Goal: Task Accomplishment & Management: Use online tool/utility

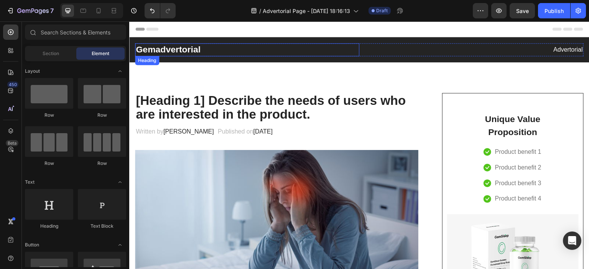
click at [314, 50] on p "Gemadvertorial" at bounding box center [247, 49] width 223 height 11
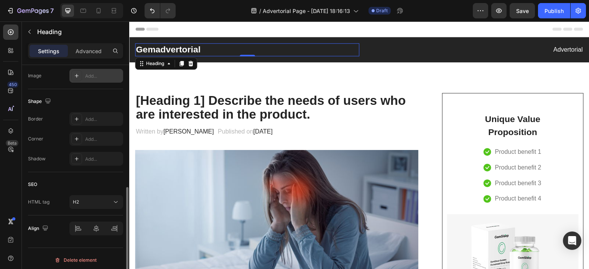
scroll to position [270, 0]
click at [77, 48] on p "Advanced" at bounding box center [89, 51] width 26 height 8
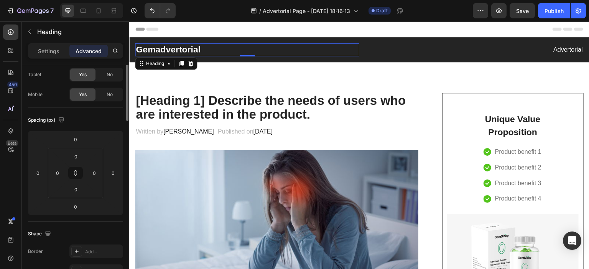
scroll to position [0, 0]
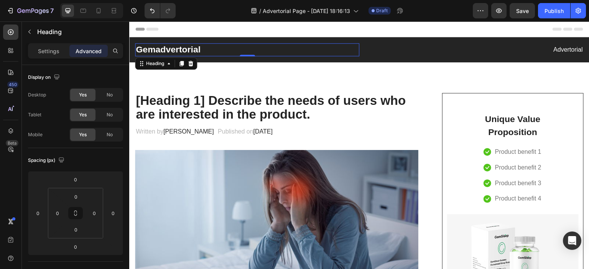
click at [185, 50] on p "Gemadvertorial" at bounding box center [247, 49] width 223 height 11
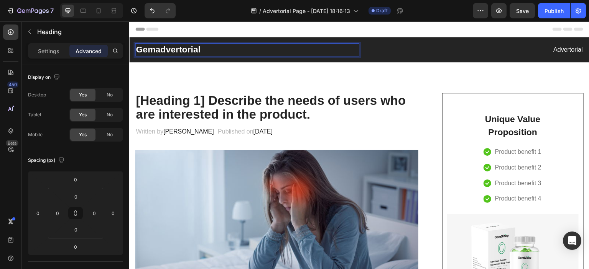
click at [44, 46] on div "Settings" at bounding box center [49, 51] width 38 height 12
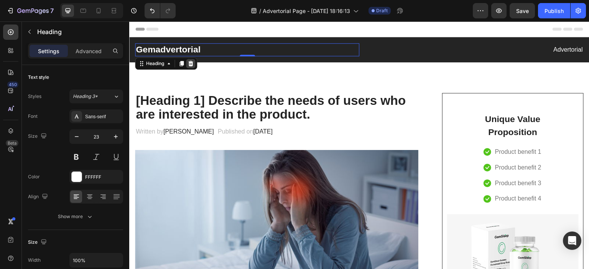
click at [190, 67] on div at bounding box center [190, 63] width 9 height 9
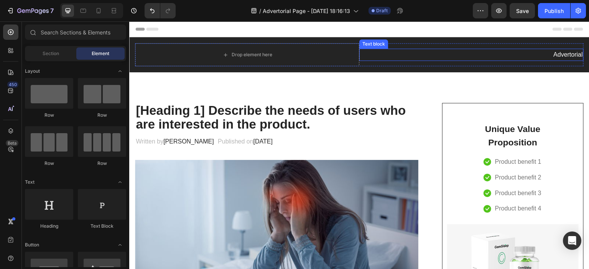
click at [297, 57] on div "Drop element here" at bounding box center [247, 54] width 224 height 23
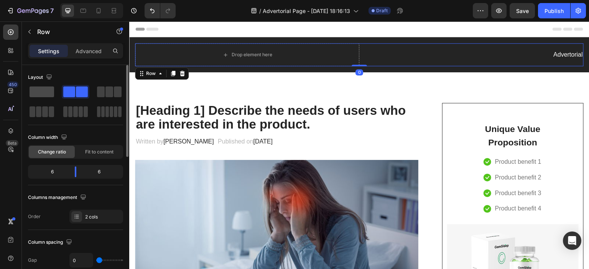
click at [43, 90] on span at bounding box center [42, 92] width 25 height 11
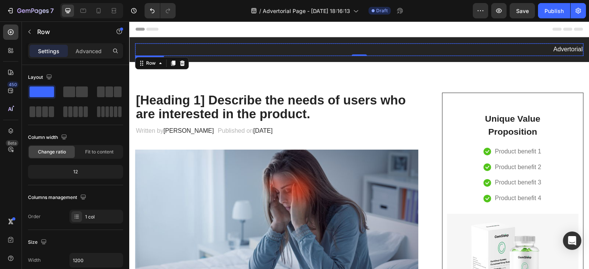
click at [555, 50] on p "Advertorial" at bounding box center [359, 49] width 447 height 11
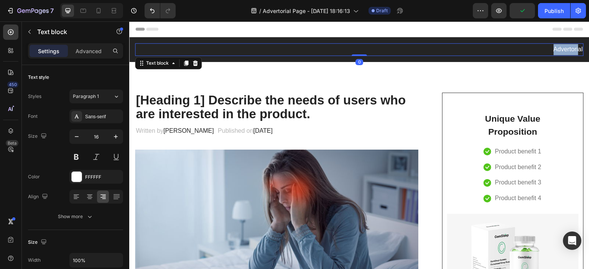
drag, startPoint x: 547, startPoint y: 49, endPoint x: 571, endPoint y: 50, distance: 24.6
click at [571, 50] on p "Advertorial" at bounding box center [359, 49] width 447 height 11
drag, startPoint x: 577, startPoint y: 48, endPoint x: 571, endPoint y: 48, distance: 6.1
click at [571, 48] on div "al" at bounding box center [359, 49] width 448 height 13
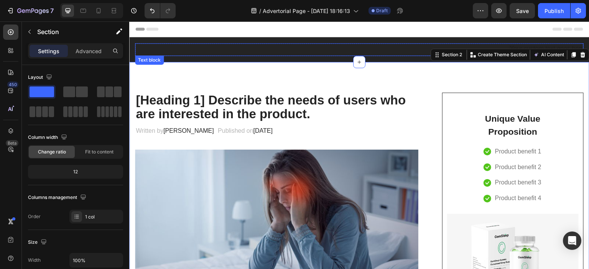
click at [344, 47] on div "Rich Text Editor. Editing area: main" at bounding box center [359, 49] width 448 height 13
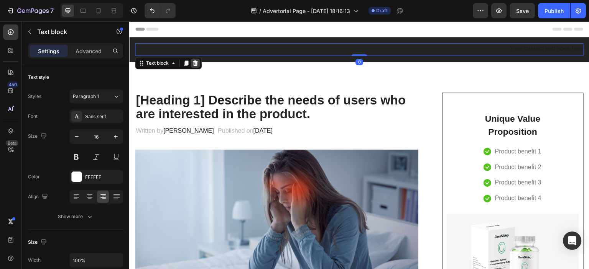
click at [195, 65] on icon at bounding box center [195, 63] width 5 height 5
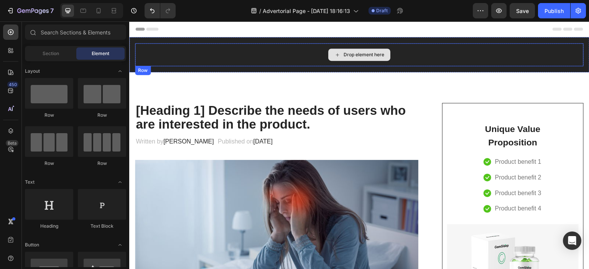
click at [367, 52] on div "Drop element here" at bounding box center [363, 55] width 41 height 6
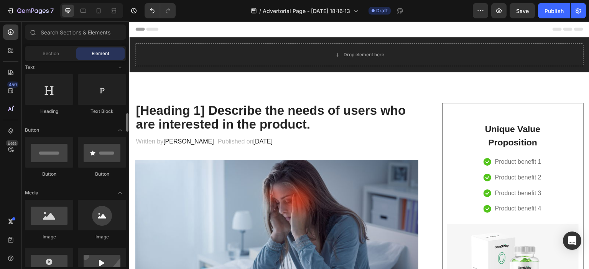
scroll to position [153, 0]
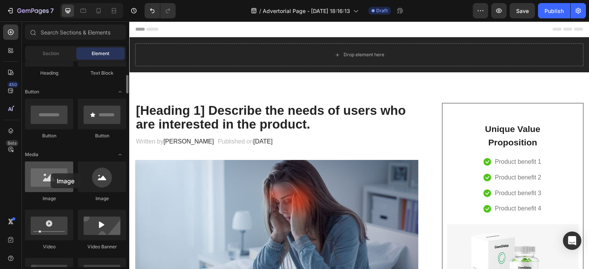
click at [51, 174] on div at bounding box center [49, 177] width 48 height 31
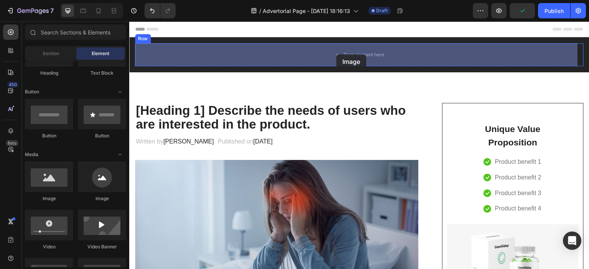
drag, startPoint x: 177, startPoint y: 207, endPoint x: 331, endPoint y: 63, distance: 211.2
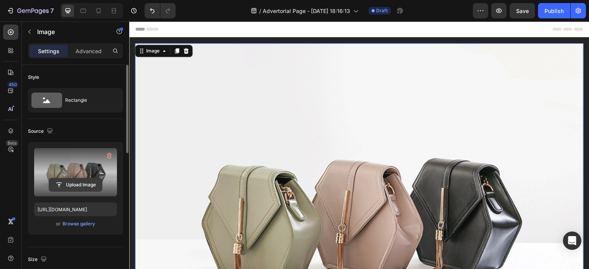
click at [71, 185] on input "file" at bounding box center [75, 185] width 53 height 13
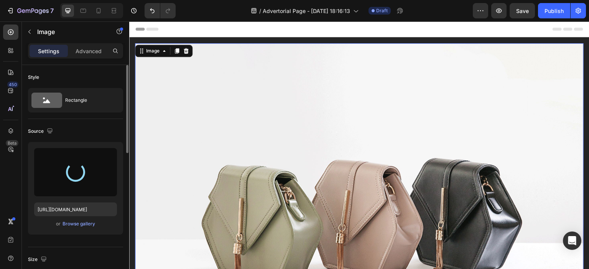
type input "[URL][DOMAIN_NAME]"
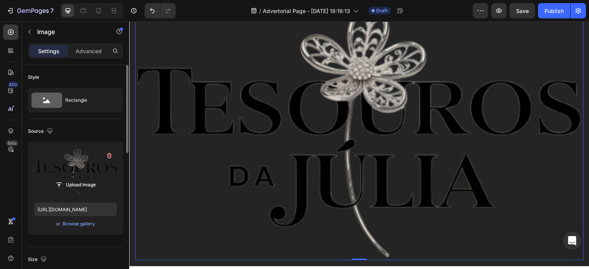
scroll to position [0, 0]
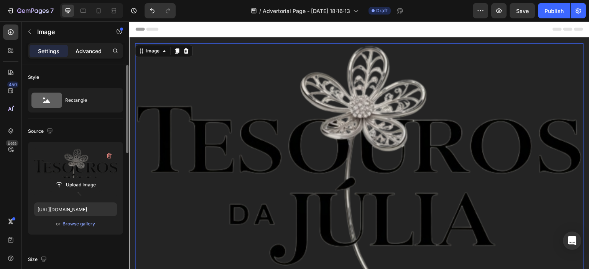
click at [98, 55] on div "Advanced" at bounding box center [88, 51] width 38 height 12
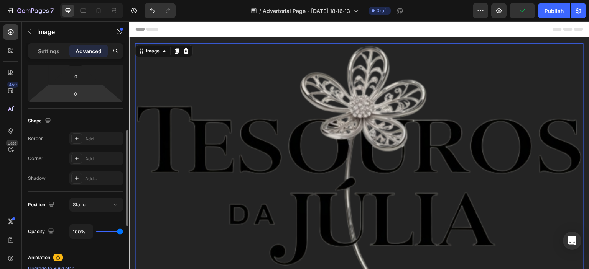
scroll to position [38, 0]
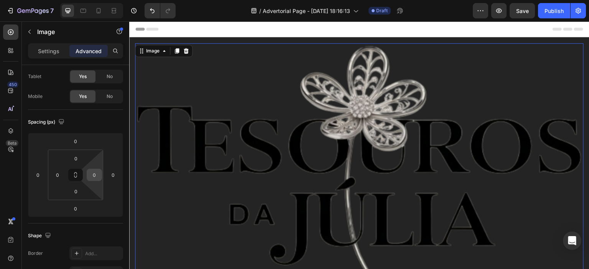
click at [100, 173] on input "0" at bounding box center [94, 174] width 11 height 11
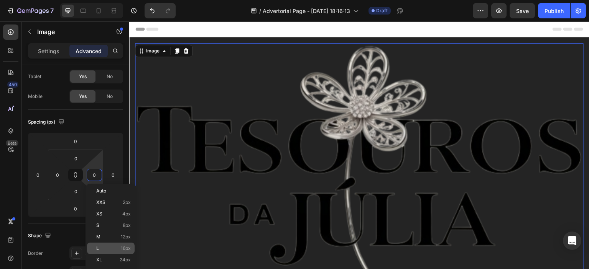
click at [108, 254] on div "L 16px" at bounding box center [111, 248] width 48 height 11
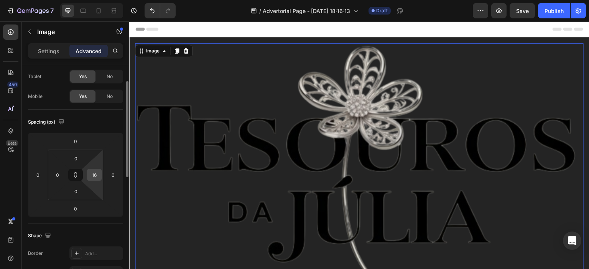
click at [87, 175] on div "16" at bounding box center [94, 175] width 15 height 12
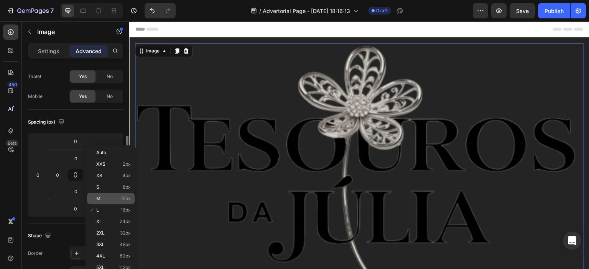
scroll to position [77, 0]
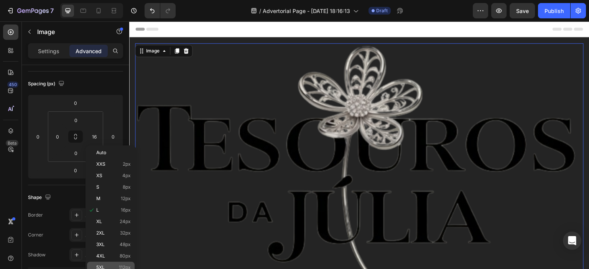
click at [107, 268] on p "5XL 112px" at bounding box center [113, 267] width 34 height 5
type input "112"
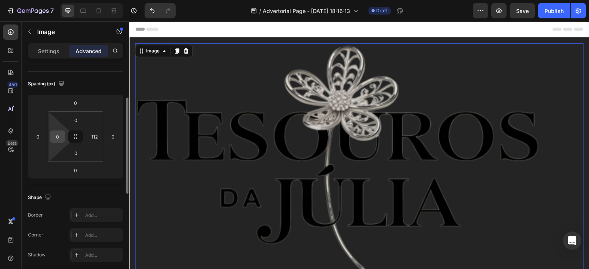
click at [55, 133] on input "0" at bounding box center [57, 136] width 11 height 11
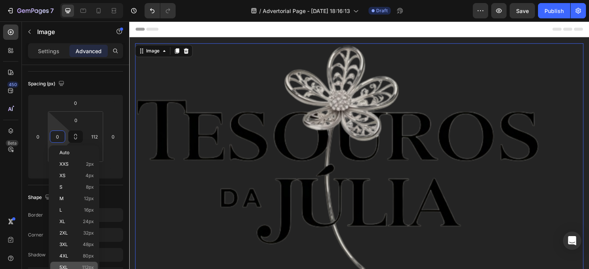
click at [76, 265] on p "5XL 112px" at bounding box center [76, 267] width 34 height 5
type input "112"
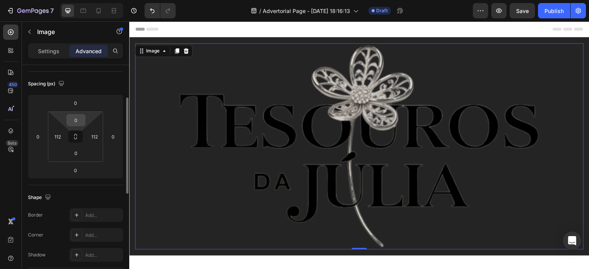
click at [78, 123] on input "0" at bounding box center [75, 120] width 15 height 11
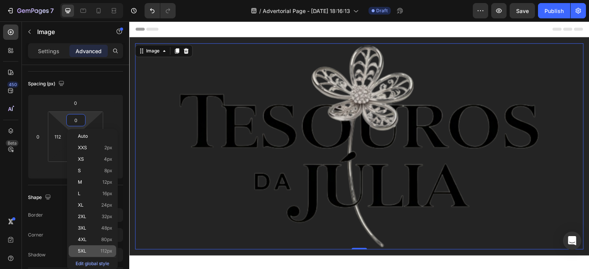
click at [90, 249] on p "5XL 112px" at bounding box center [95, 251] width 34 height 5
type input "112"
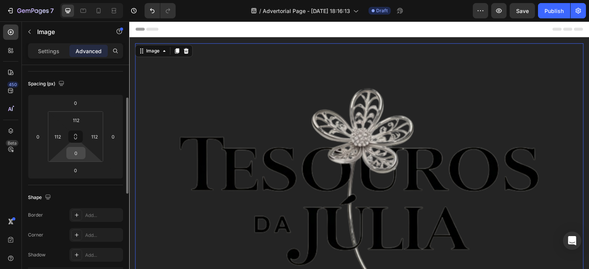
click at [76, 157] on input "0" at bounding box center [75, 153] width 15 height 11
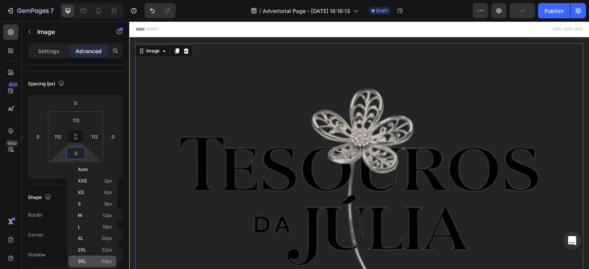
click at [87, 263] on p "3XL 48px" at bounding box center [95, 261] width 34 height 5
type input "48"
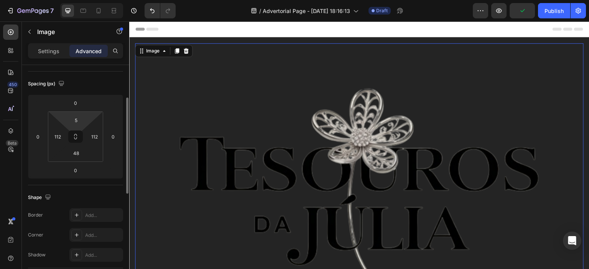
click at [79, 0] on html "7 Version history / Advertorial Page - [DATE] 18:16:13 Draft Preview Publish 45…" at bounding box center [294, 0] width 589 height 0
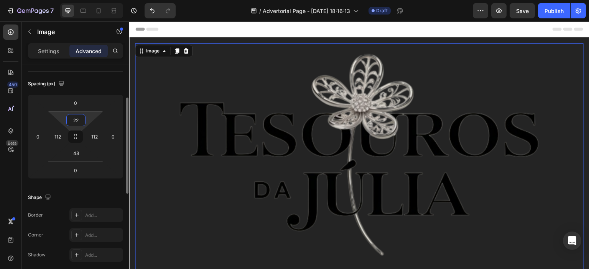
type input "222"
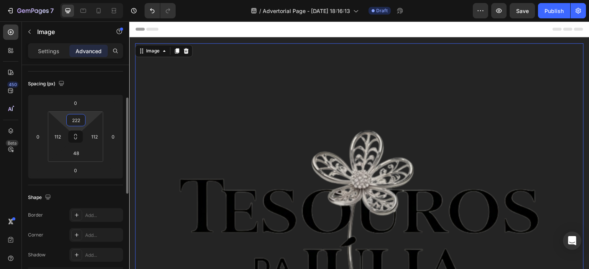
drag, startPoint x: 81, startPoint y: 119, endPoint x: 72, endPoint y: 119, distance: 9.6
click at [72, 119] on input "222" at bounding box center [75, 120] width 15 height 11
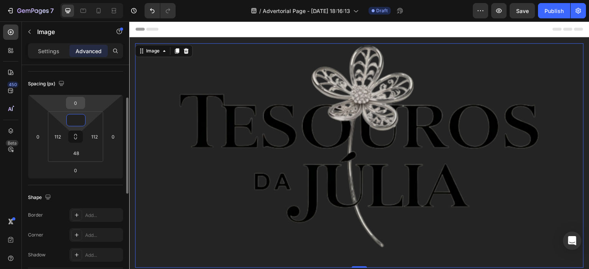
type input "0"
drag, startPoint x: 80, startPoint y: 105, endPoint x: 72, endPoint y: 103, distance: 8.3
click at [72, 103] on input "0" at bounding box center [75, 102] width 15 height 11
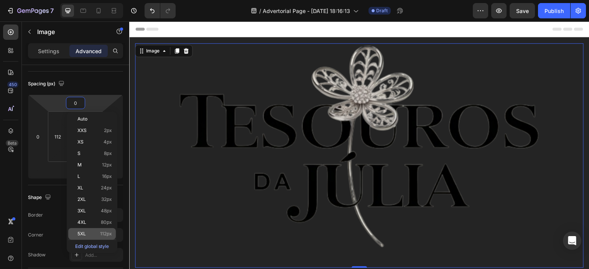
click at [97, 230] on div "5XL 112px" at bounding box center [92, 233] width 48 height 11
type input "112"
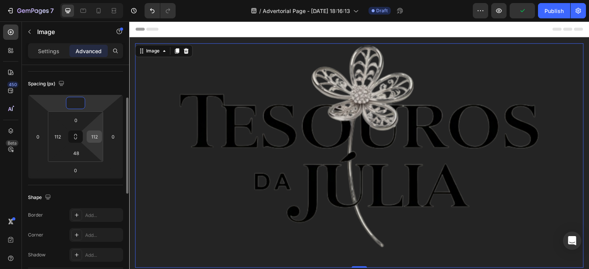
type input "0"
click at [97, 138] on input "112" at bounding box center [94, 136] width 11 height 11
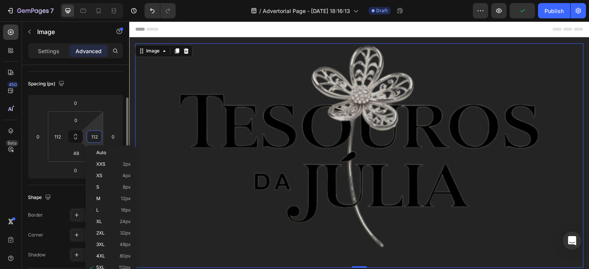
click at [99, 137] on input "112" at bounding box center [94, 136] width 11 height 11
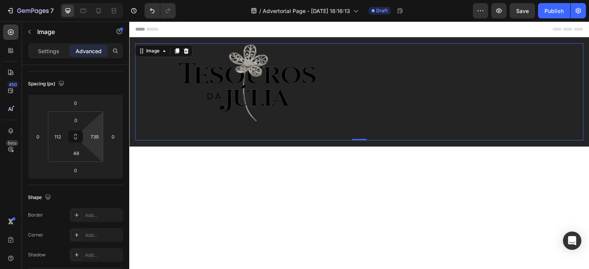
type input "741"
drag, startPoint x: 102, startPoint y: 135, endPoint x: 100, endPoint y: -6, distance: 141.1
click at [100, 0] on html "7 Version history / Advertorial Page - [DATE] 18:16:13 Draft Preview Save Publi…" at bounding box center [294, 0] width 589 height 0
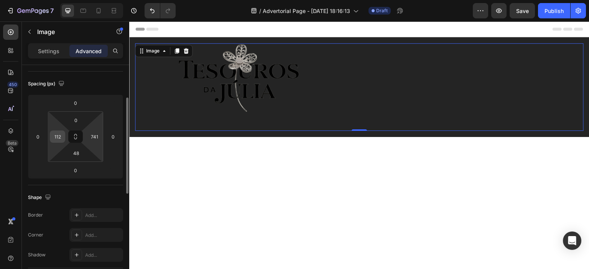
click at [54, 136] on input "112" at bounding box center [57, 136] width 11 height 11
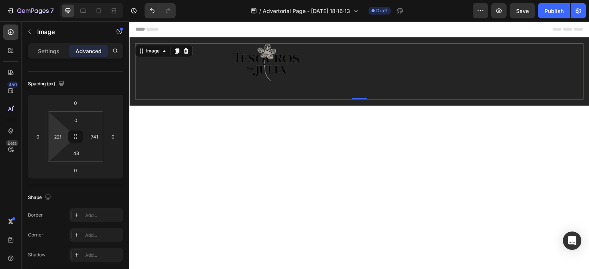
type input "219"
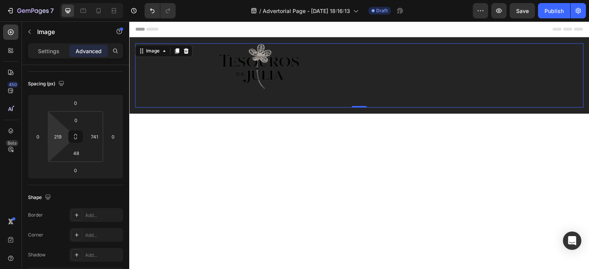
drag, startPoint x: 49, startPoint y: 136, endPoint x: 49, endPoint y: 95, distance: 41.0
click at [49, 0] on html "7 Version history / Advertorial Page - [DATE] 18:16:13 Draft Preview Save Publi…" at bounding box center [294, 0] width 589 height 0
drag, startPoint x: 102, startPoint y: 133, endPoint x: 103, endPoint y: 123, distance: 10.4
click at [103, 123] on div "0 219 48 741" at bounding box center [75, 137] width 55 height 51
click at [101, 137] on div "741" at bounding box center [94, 137] width 15 height 12
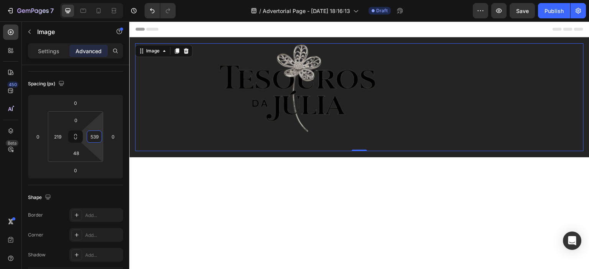
type input "537"
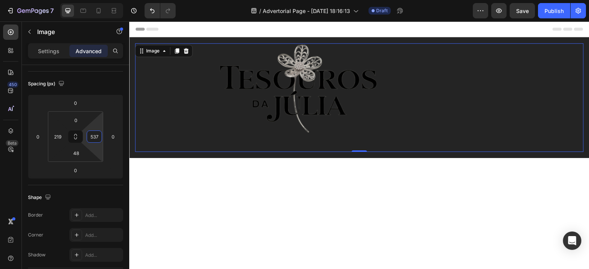
drag, startPoint x: 102, startPoint y: 136, endPoint x: 93, endPoint y: 175, distance: 40.2
click at [93, 0] on html "7 Version history / Advertorial Page - [DATE] 18:16:13 Draft Preview Save Publi…" at bounding box center [294, 0] width 589 height 0
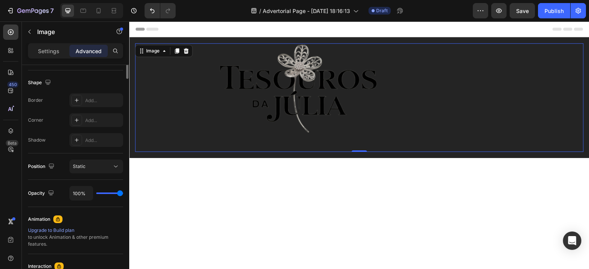
scroll to position [230, 0]
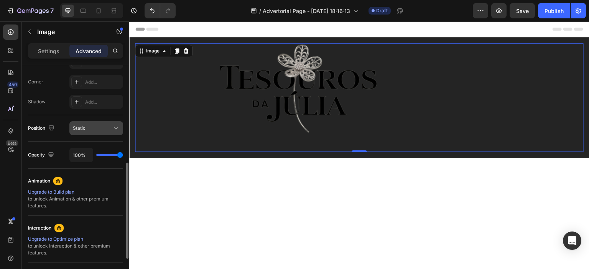
click at [87, 131] on div "Static" at bounding box center [96, 129] width 47 height 8
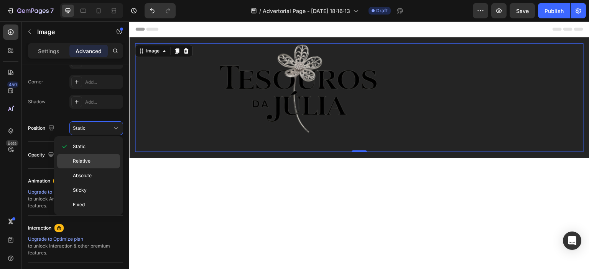
click at [94, 161] on p "Relative" at bounding box center [95, 161] width 44 height 7
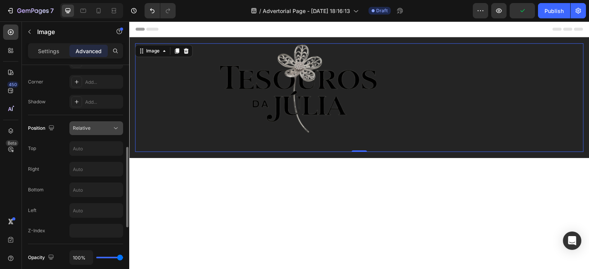
click at [104, 128] on div "Relative" at bounding box center [92, 128] width 39 height 7
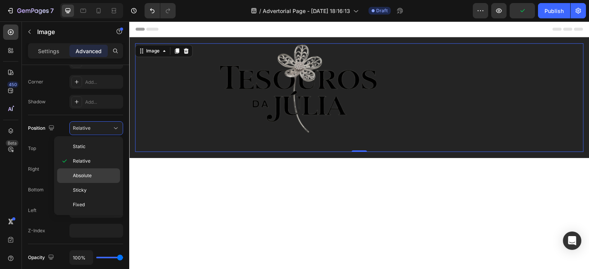
click at [89, 176] on span "Absolute" at bounding box center [82, 175] width 19 height 7
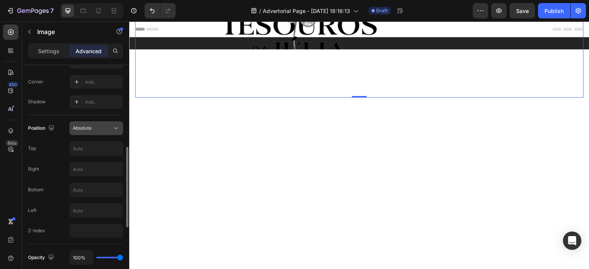
click at [102, 131] on div "Absolute" at bounding box center [96, 129] width 47 height 8
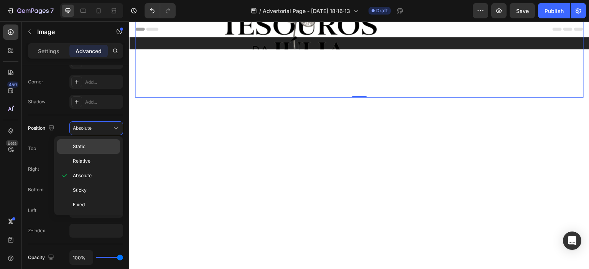
click at [97, 148] on p "Static" at bounding box center [95, 146] width 44 height 7
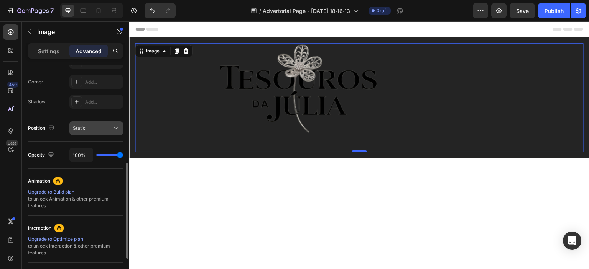
click at [100, 127] on div "Static" at bounding box center [92, 128] width 39 height 7
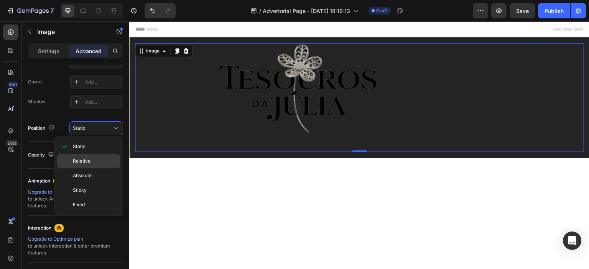
click at [90, 161] on p "Relative" at bounding box center [95, 161] width 44 height 7
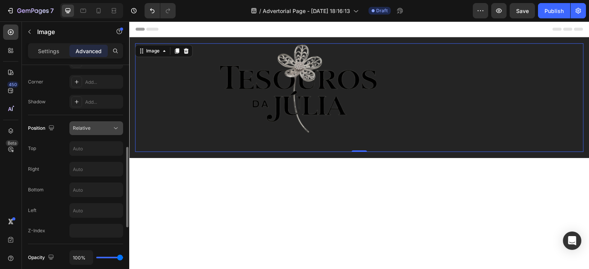
click at [82, 127] on span "Relative" at bounding box center [82, 128] width 18 height 6
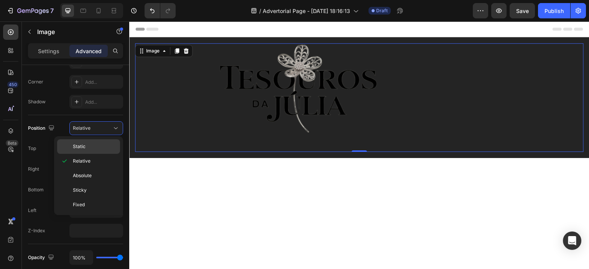
click at [84, 144] on span "Static" at bounding box center [79, 146] width 13 height 7
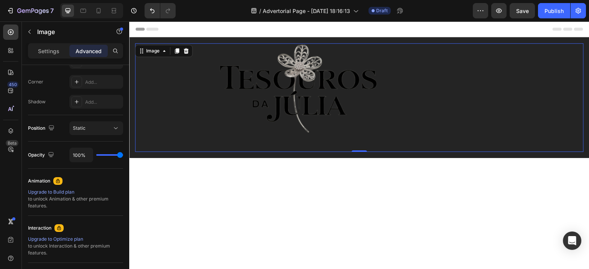
scroll to position [153, 0]
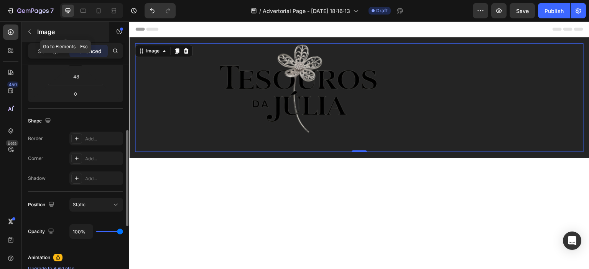
click at [31, 29] on icon "button" at bounding box center [29, 32] width 6 height 6
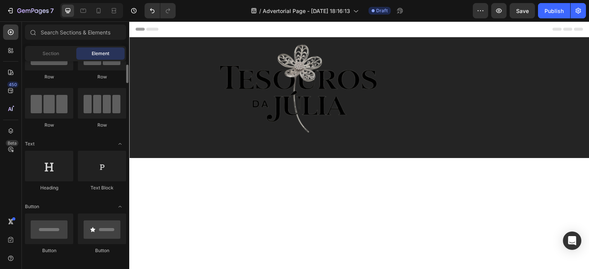
scroll to position [0, 0]
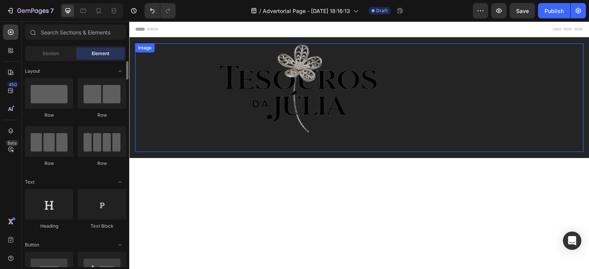
click at [296, 86] on img at bounding box center [298, 88] width 159 height 90
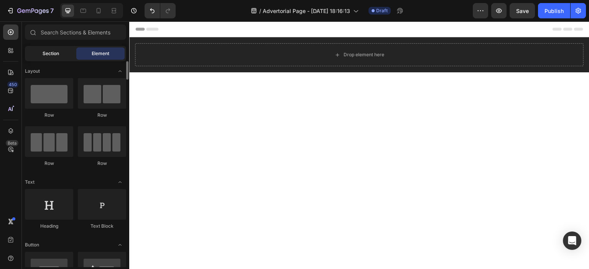
click at [57, 53] on span "Section" at bounding box center [51, 53] width 16 height 7
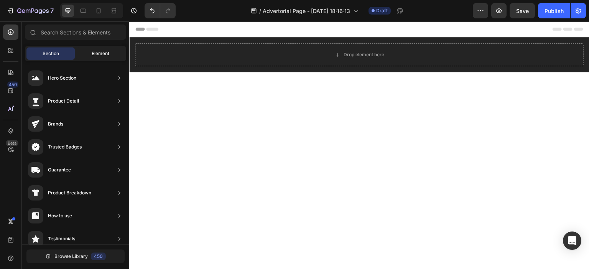
click at [96, 55] on span "Element" at bounding box center [101, 53] width 18 height 7
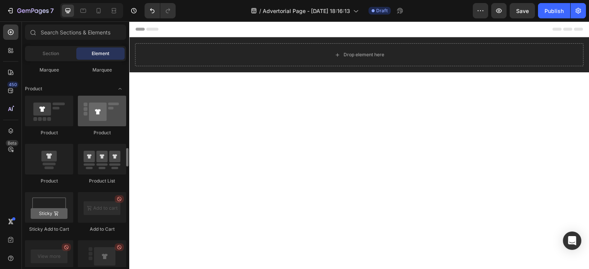
scroll to position [1035, 0]
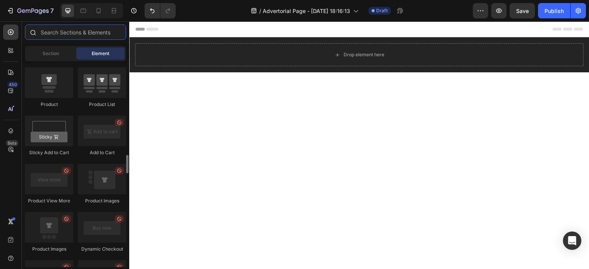
click at [89, 35] on input "text" at bounding box center [75, 32] width 101 height 15
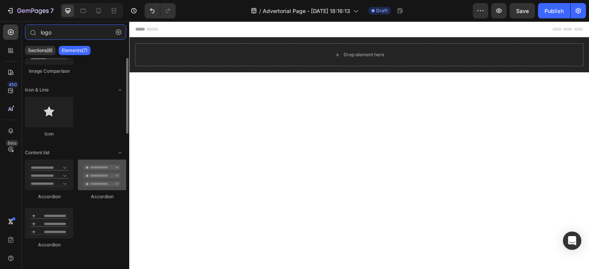
scroll to position [0, 0]
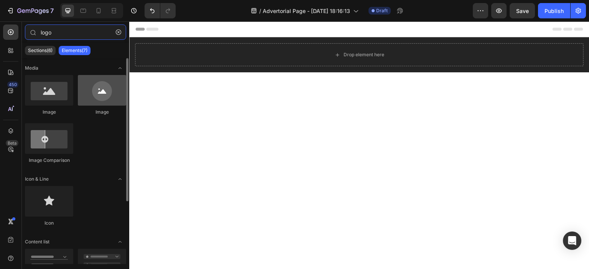
type input "logo"
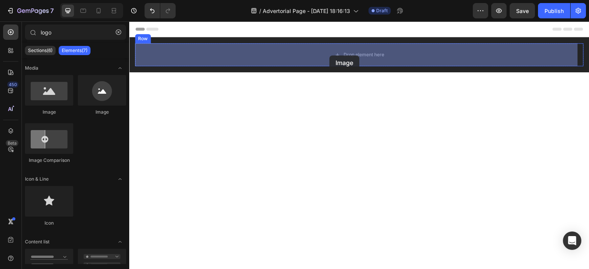
drag, startPoint x: 236, startPoint y: 111, endPoint x: 329, endPoint y: 56, distance: 107.9
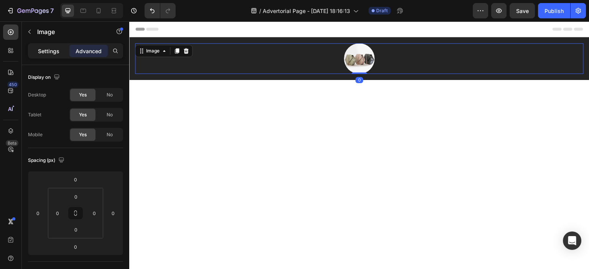
click at [61, 58] on div "Settings Advanced" at bounding box center [75, 50] width 95 height 15
click at [54, 54] on p "Settings" at bounding box center [48, 51] width 21 height 8
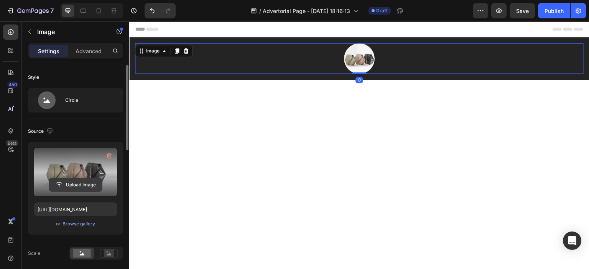
click at [75, 185] on input "file" at bounding box center [75, 185] width 53 height 13
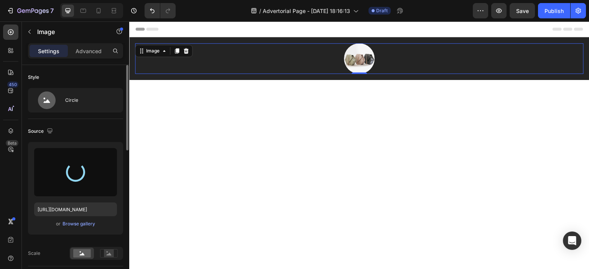
type input "[URL][DOMAIN_NAME]"
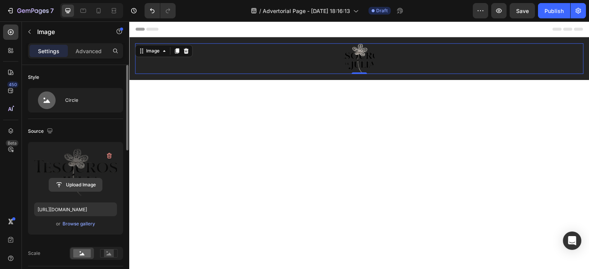
click at [90, 185] on input "file" at bounding box center [75, 185] width 53 height 13
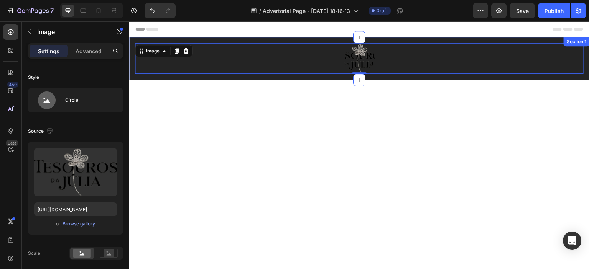
click at [181, 79] on div "Image 0 Row Section 1" at bounding box center [359, 58] width 460 height 43
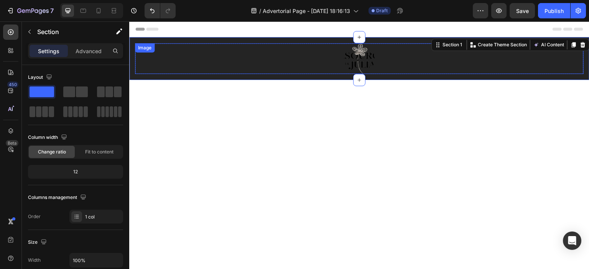
click at [352, 55] on img at bounding box center [359, 58] width 31 height 31
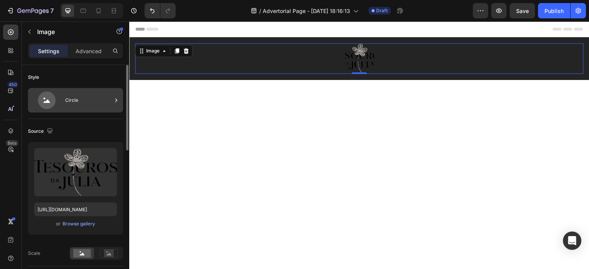
click at [54, 108] on icon at bounding box center [46, 101] width 31 height 18
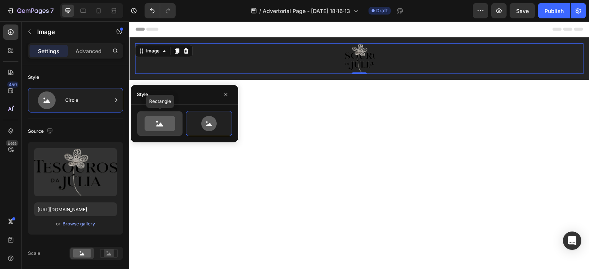
click at [165, 124] on icon at bounding box center [159, 123] width 31 height 15
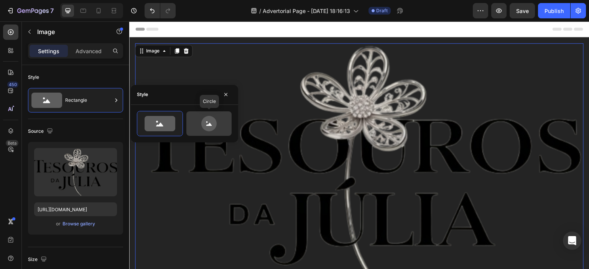
click at [203, 128] on icon at bounding box center [208, 123] width 15 height 15
type input "80"
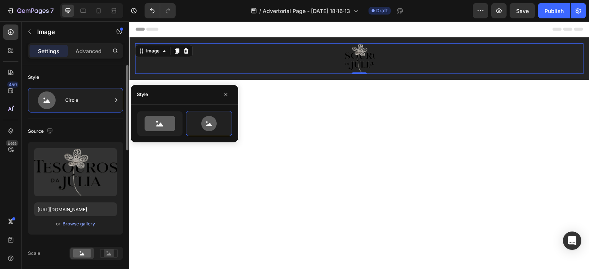
scroll to position [77, 0]
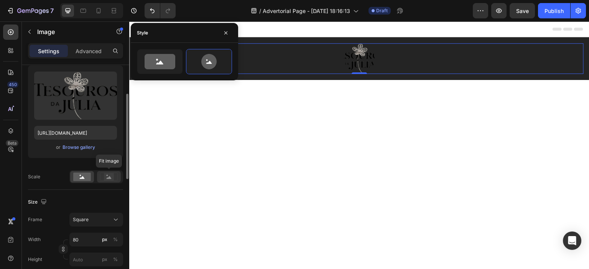
click at [108, 179] on rect at bounding box center [109, 177] width 10 height 8
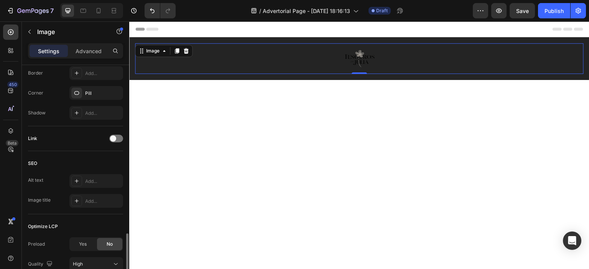
scroll to position [371, 0]
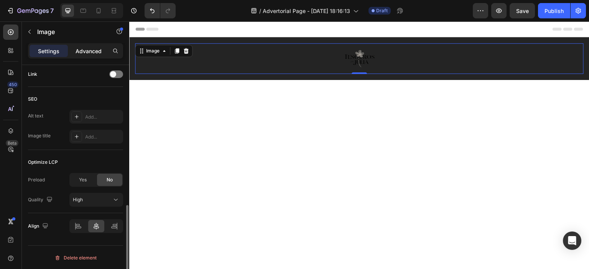
click at [80, 45] on div "Advanced" at bounding box center [88, 51] width 38 height 12
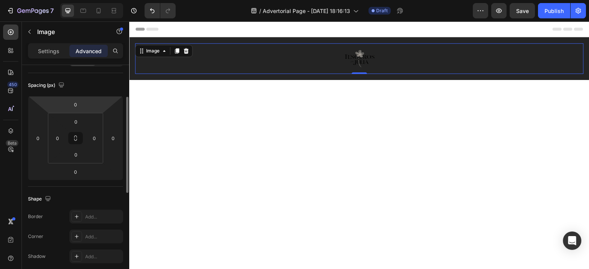
scroll to position [0, 0]
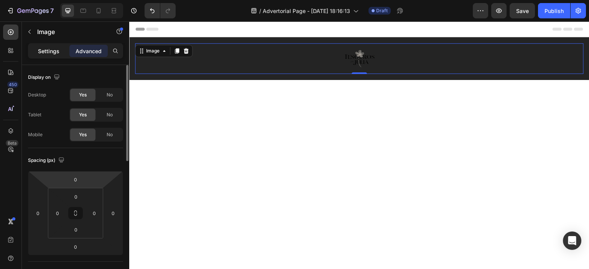
click at [47, 46] on div "Settings" at bounding box center [49, 51] width 38 height 12
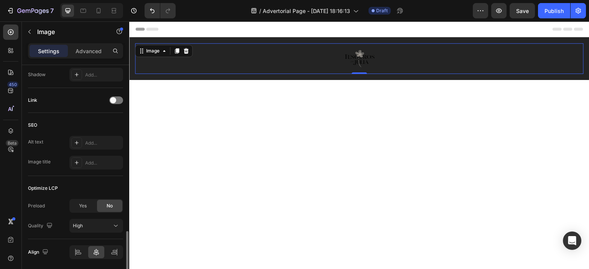
scroll to position [371, 0]
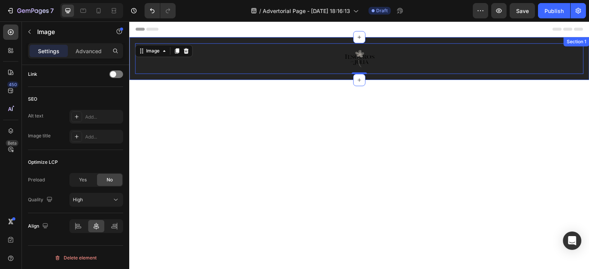
click at [132, 47] on div "Image 0 Row Section 1" at bounding box center [359, 58] width 460 height 43
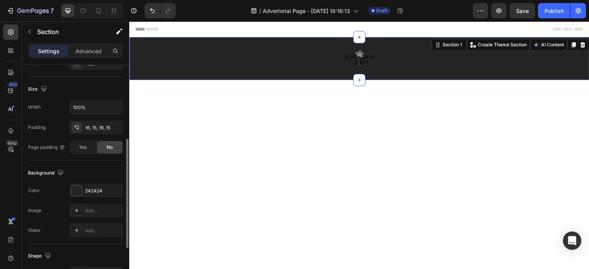
scroll to position [192, 0]
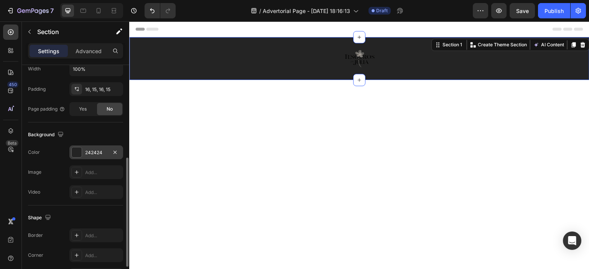
click at [79, 154] on div at bounding box center [77, 153] width 10 height 10
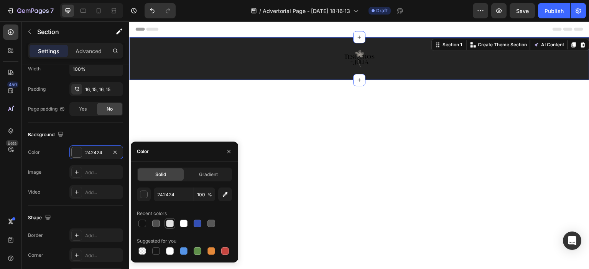
click at [168, 224] on div at bounding box center [170, 224] width 8 height 8
type input "E2E2E2"
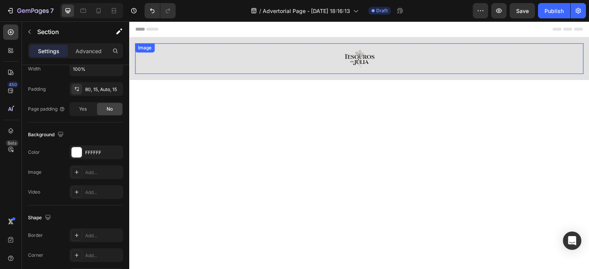
click at [361, 57] on img at bounding box center [359, 58] width 31 height 31
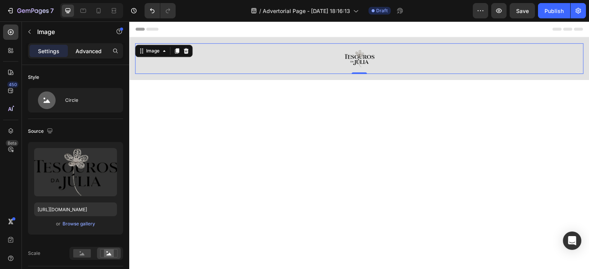
click at [83, 49] on p "Advanced" at bounding box center [89, 51] width 26 height 8
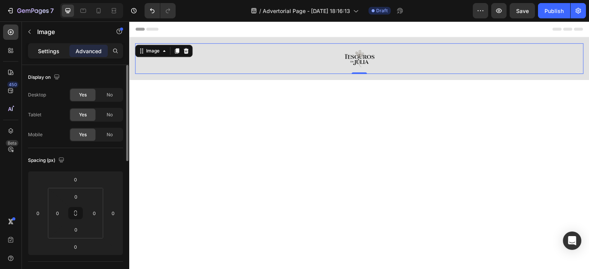
click at [48, 52] on p "Settings" at bounding box center [48, 51] width 21 height 8
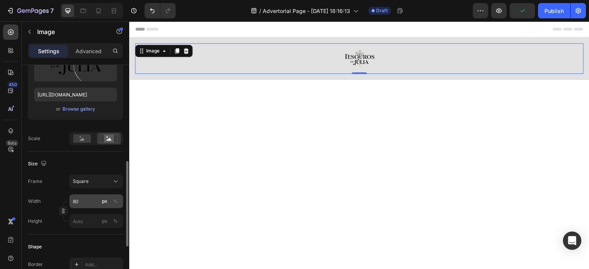
scroll to position [192, 0]
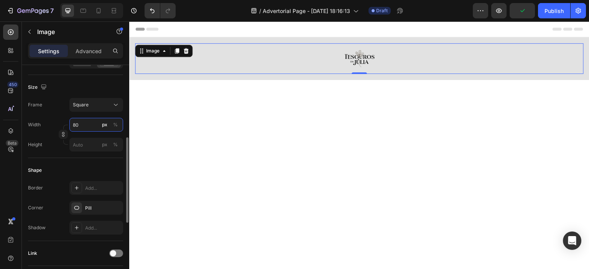
click at [89, 125] on input "80" at bounding box center [96, 125] width 54 height 14
click at [89, 143] on p "Full 100%" at bounding box center [94, 143] width 44 height 7
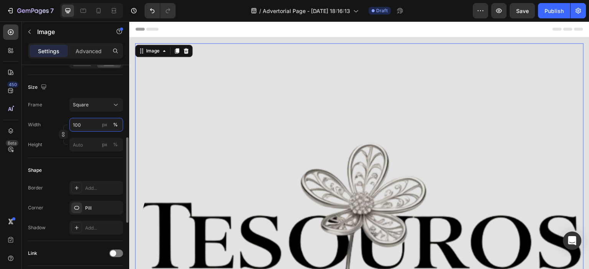
click at [85, 131] on input "100" at bounding box center [96, 125] width 54 height 14
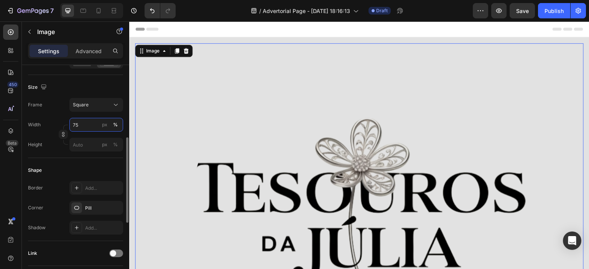
type input "7"
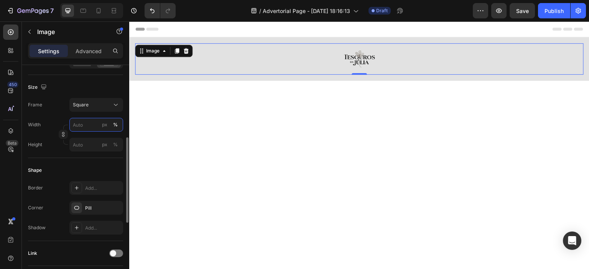
type input "8"
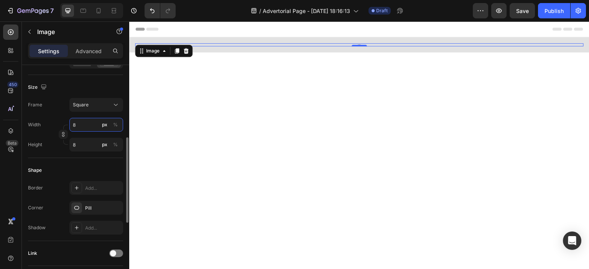
type input "89"
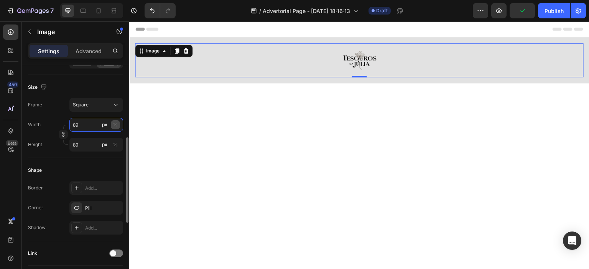
type input "89"
click at [118, 124] on button "%" at bounding box center [115, 124] width 9 height 9
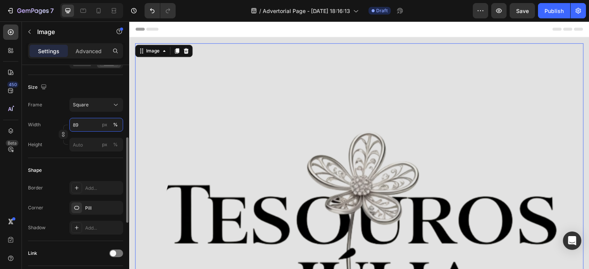
click at [83, 125] on input "89" at bounding box center [96, 125] width 54 height 14
click at [79, 124] on input "89" at bounding box center [96, 125] width 54 height 14
type input "5"
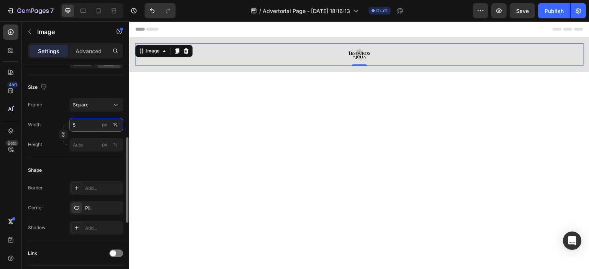
click at [81, 124] on input "5" at bounding box center [96, 125] width 54 height 14
type input "6"
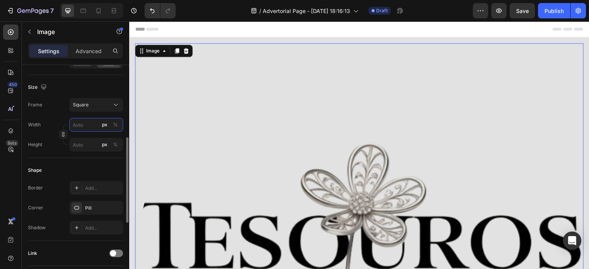
type input "7"
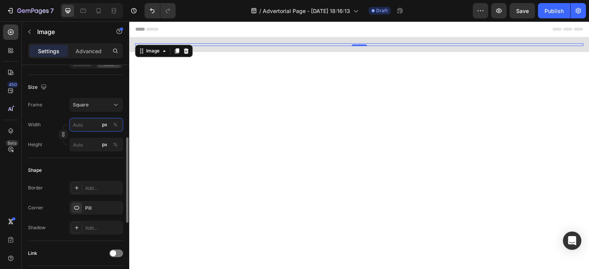
type input "7"
type input "78"
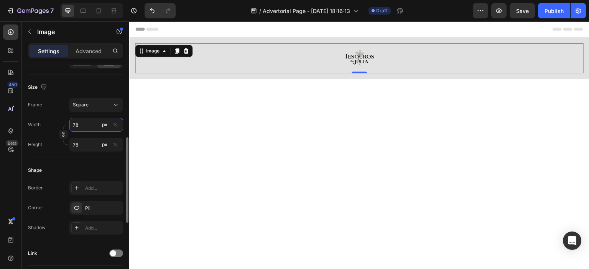
type input "788"
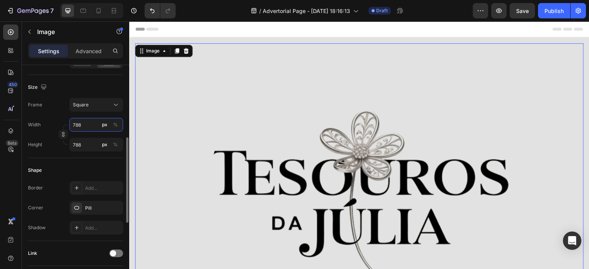
type input "78"
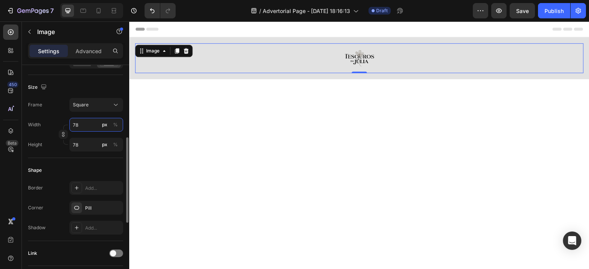
type input "7"
type input "79"
type input "179"
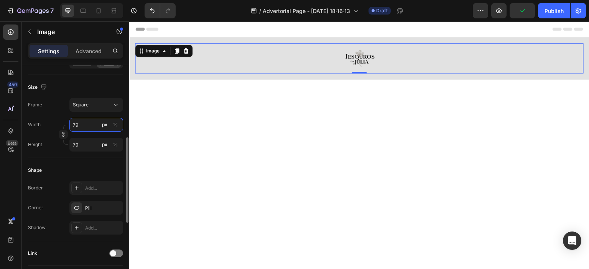
type input "179"
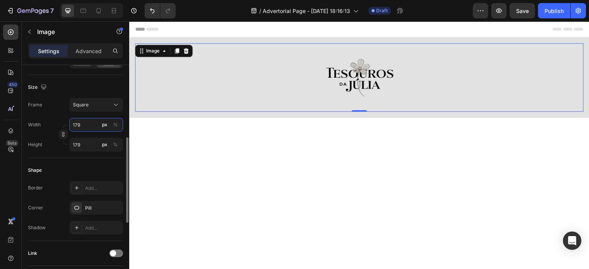
type input "19"
type input "129"
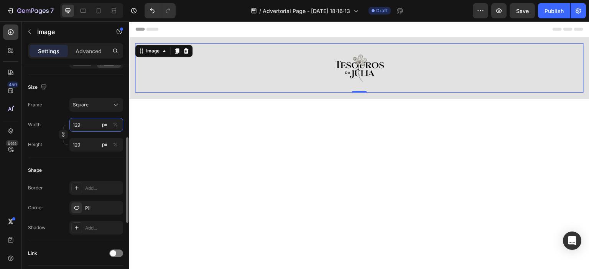
type input "19"
type input "119"
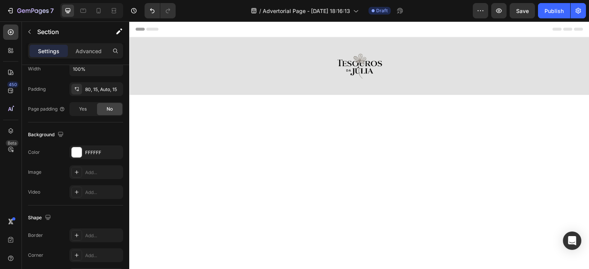
scroll to position [0, 0]
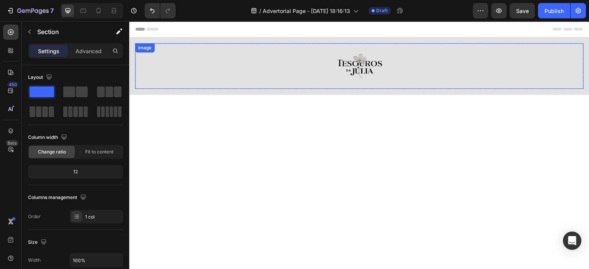
click at [363, 73] on img at bounding box center [360, 66] width 46 height 46
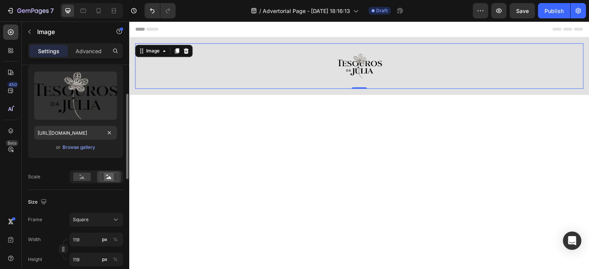
scroll to position [115, 0]
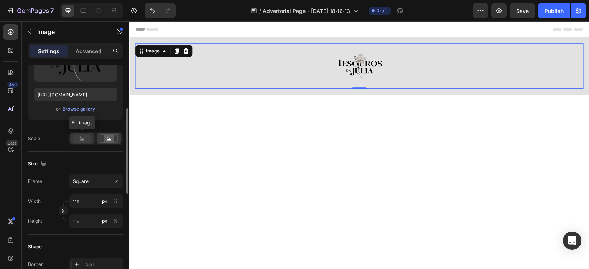
click at [81, 140] on icon at bounding box center [82, 139] width 5 height 3
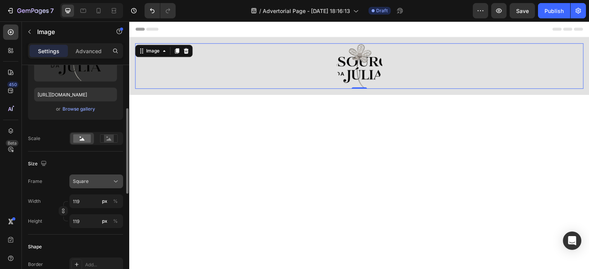
click at [97, 178] on div "Square" at bounding box center [92, 181] width 38 height 7
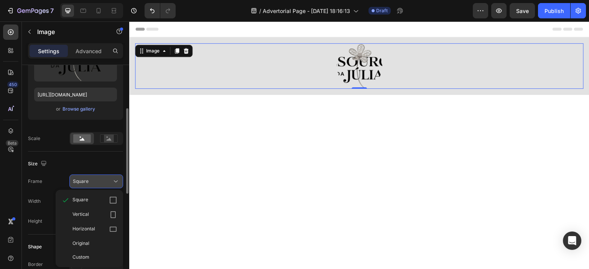
click at [103, 178] on div "Square" at bounding box center [96, 182] width 47 height 8
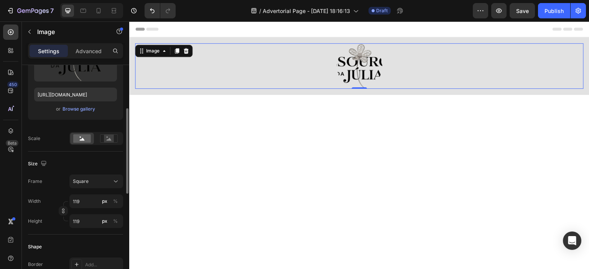
scroll to position [192, 0]
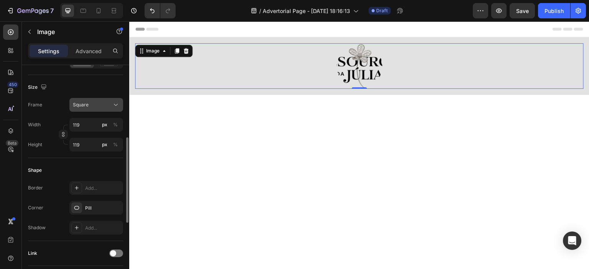
click at [91, 111] on button "Square" at bounding box center [96, 105] width 54 height 14
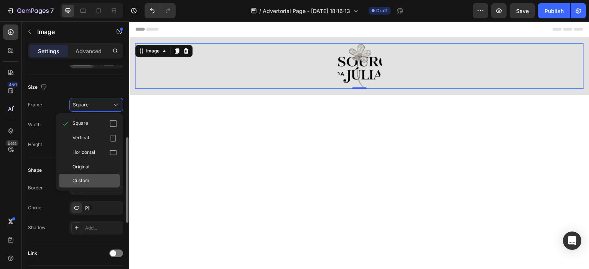
click at [91, 181] on div "Custom" at bounding box center [94, 180] width 44 height 7
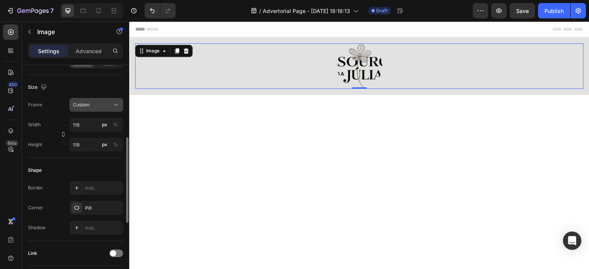
click at [99, 104] on div "Custom" at bounding box center [92, 105] width 38 height 7
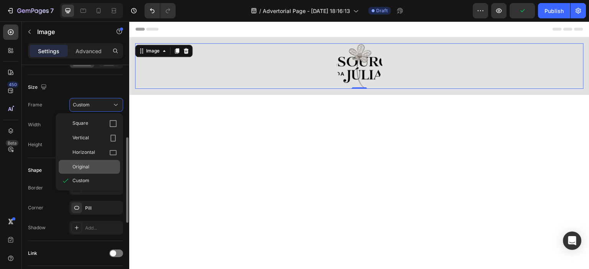
click at [84, 172] on div "Original" at bounding box center [89, 167] width 61 height 14
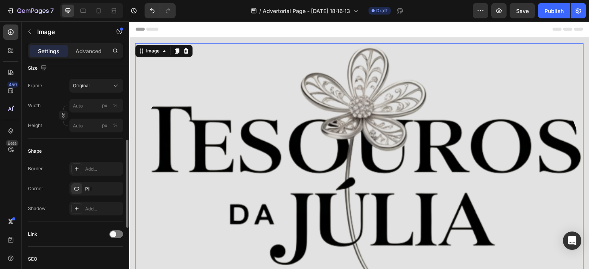
type input "119"
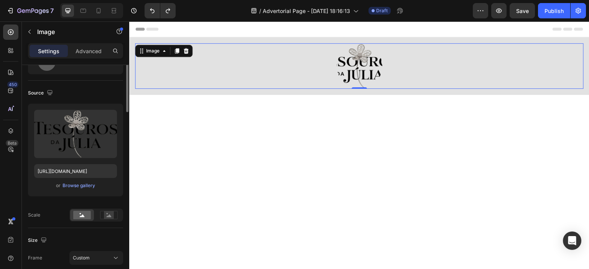
scroll to position [0, 0]
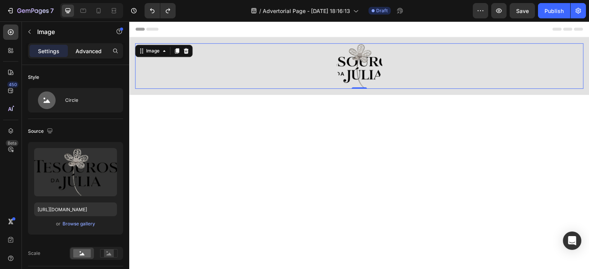
click at [81, 47] on p "Advanced" at bounding box center [89, 51] width 26 height 8
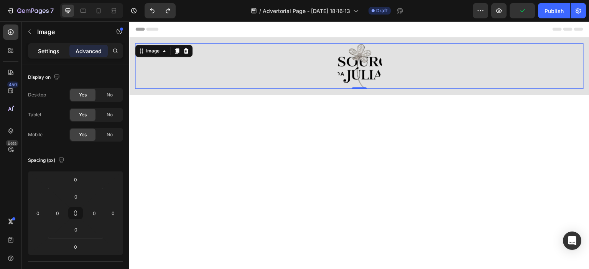
click at [50, 46] on div "Settings" at bounding box center [49, 51] width 38 height 12
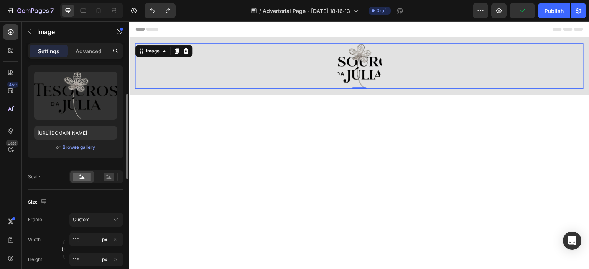
scroll to position [115, 0]
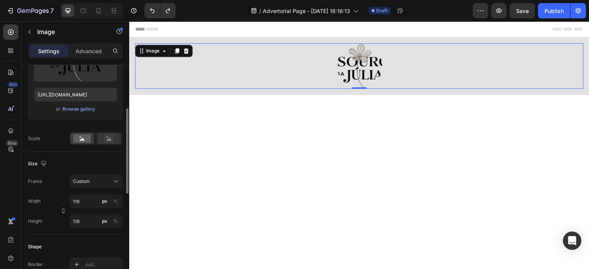
click at [102, 138] on icon at bounding box center [109, 139] width 18 height 8
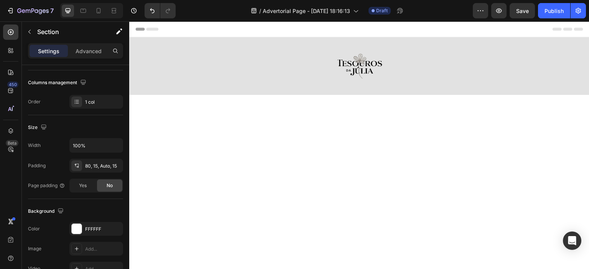
scroll to position [0, 0]
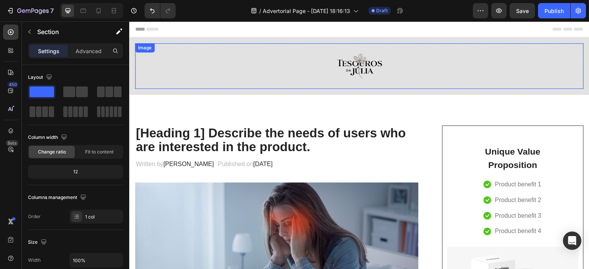
click at [378, 55] on div at bounding box center [359, 66] width 448 height 46
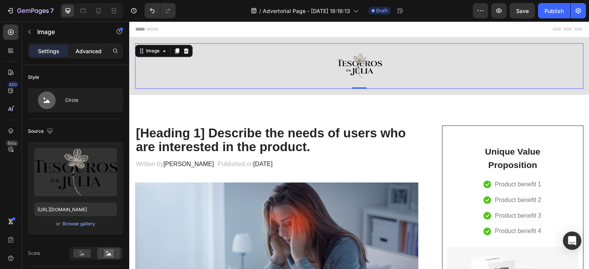
click at [82, 55] on div "Advanced" at bounding box center [88, 51] width 38 height 12
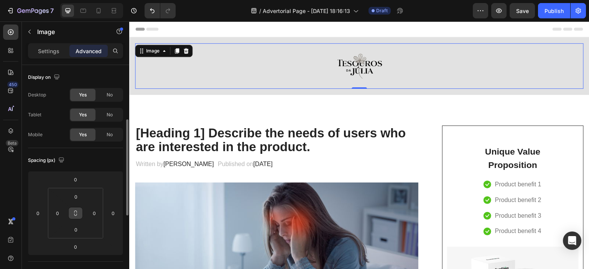
scroll to position [38, 0]
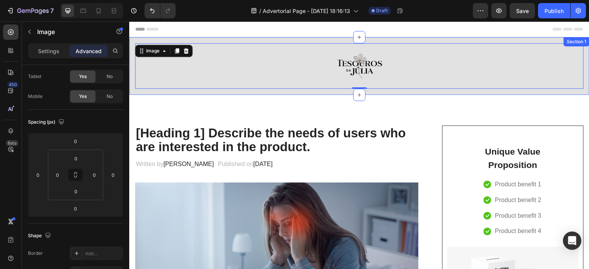
click at [254, 38] on div "Image 0 Row Section 1" at bounding box center [359, 66] width 460 height 58
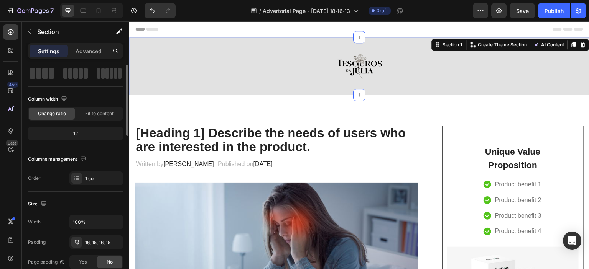
scroll to position [0, 0]
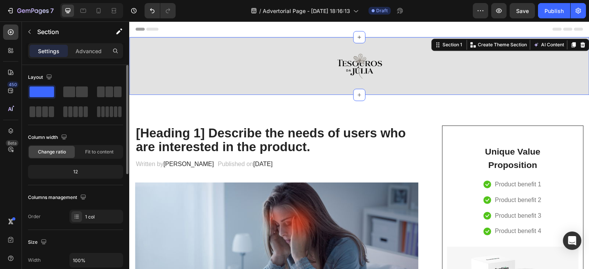
click at [100, 43] on div "Settings Advanced" at bounding box center [75, 50] width 95 height 15
click at [93, 46] on div "Advanced" at bounding box center [88, 51] width 38 height 12
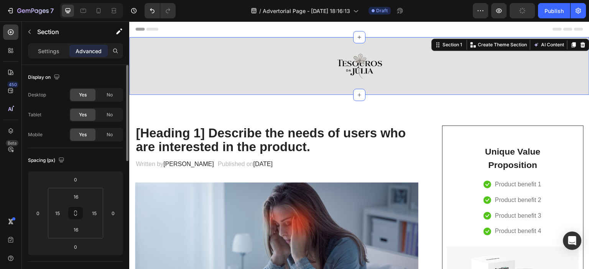
scroll to position [38, 0]
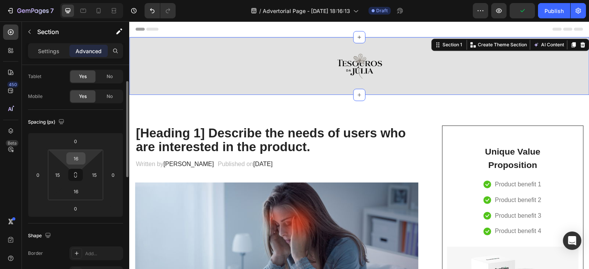
click at [83, 159] on input "16" at bounding box center [75, 158] width 15 height 11
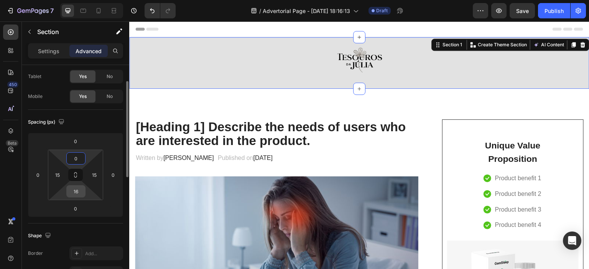
type input "0"
click at [75, 190] on input "16" at bounding box center [75, 191] width 15 height 11
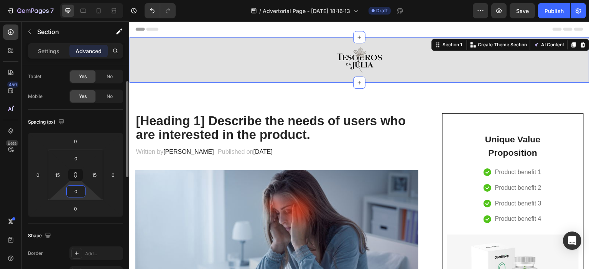
click at [75, 190] on input "0" at bounding box center [75, 191] width 15 height 11
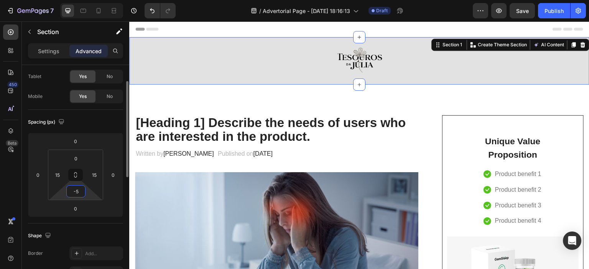
click at [76, 194] on input "-5" at bounding box center [75, 191] width 15 height 11
type input "-"
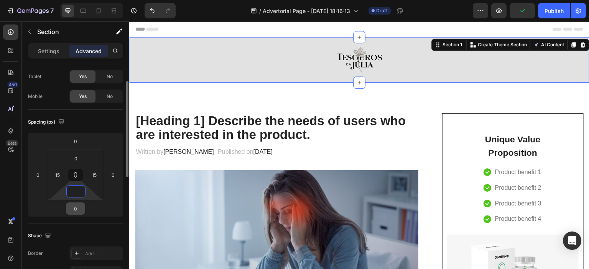
type input "0"
click at [80, 206] on input "0" at bounding box center [75, 208] width 15 height 11
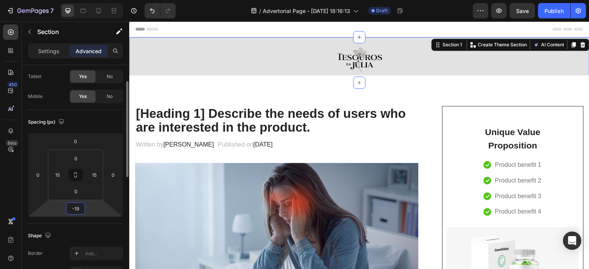
drag, startPoint x: 80, startPoint y: 210, endPoint x: 76, endPoint y: 211, distance: 4.5
click at [76, 211] on input "-19" at bounding box center [75, 208] width 15 height 11
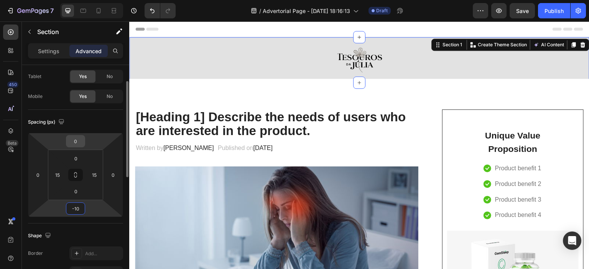
type input "-10"
click at [74, 142] on input "0" at bounding box center [75, 141] width 15 height 11
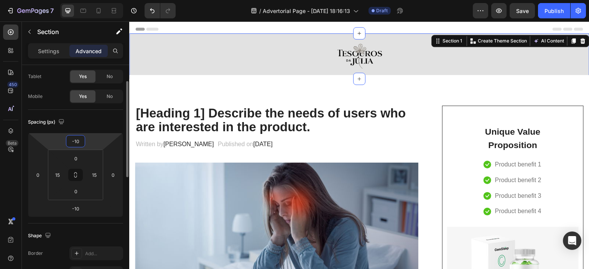
click at [77, 140] on input "-10" at bounding box center [75, 141] width 15 height 11
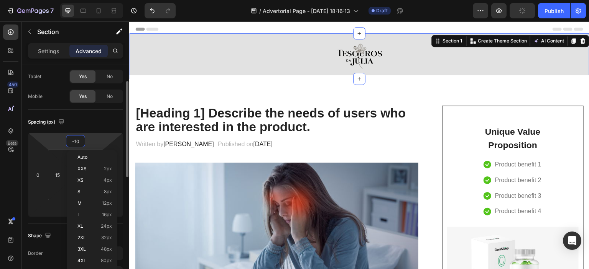
type input "-15"
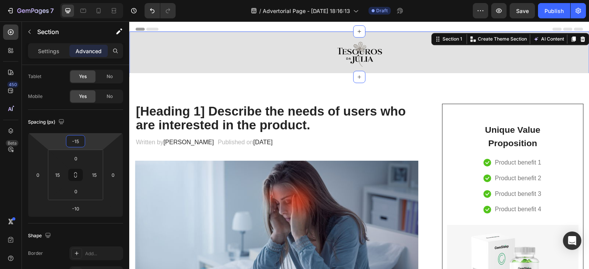
click at [151, 26] on span "Header" at bounding box center [152, 29] width 17 height 8
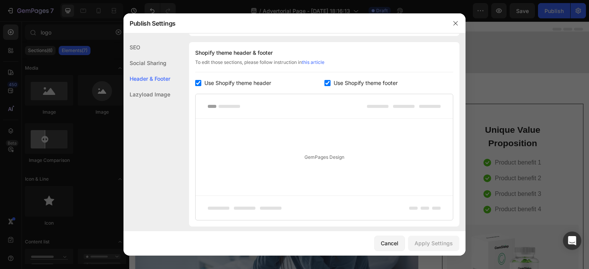
scroll to position [359, 0]
click at [197, 82] on input "checkbox" at bounding box center [198, 82] width 6 height 6
checkbox input "false"
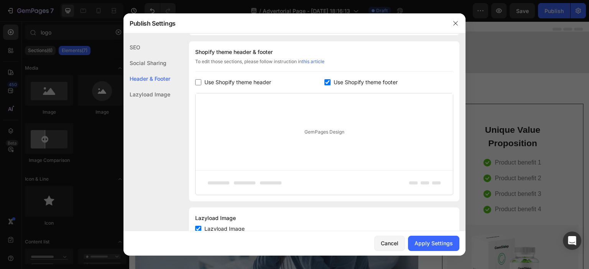
click at [324, 81] on input "checkbox" at bounding box center [327, 82] width 6 height 6
checkbox input "false"
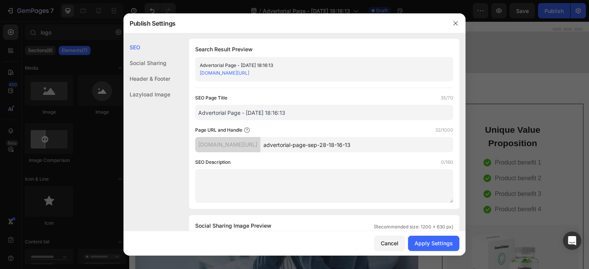
scroll to position [0, 0]
drag, startPoint x: 392, startPoint y: 144, endPoint x: 276, endPoint y: 146, distance: 116.5
click at [276, 146] on div "[DOMAIN_NAME][URL] advertorial-page-sep-28-18-16-13" at bounding box center [324, 145] width 258 height 15
type input "minha-historia"
click at [328, 134] on div "Page URL and Handle 14/1000" at bounding box center [324, 131] width 258 height 8
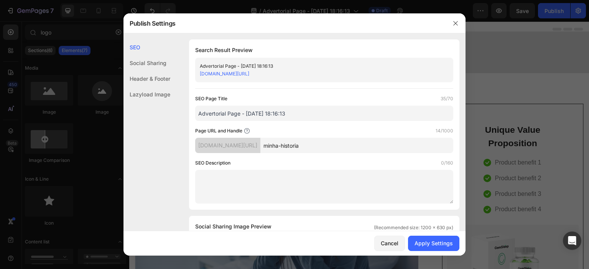
click at [152, 80] on div "Header & Footer" at bounding box center [146, 79] width 47 height 16
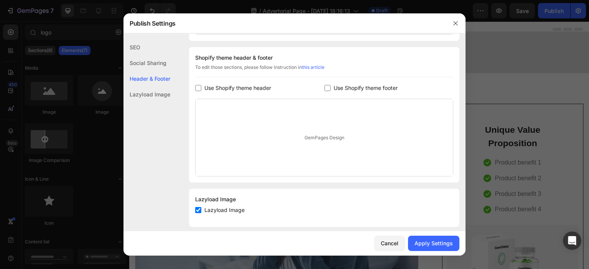
scroll to position [359, 0]
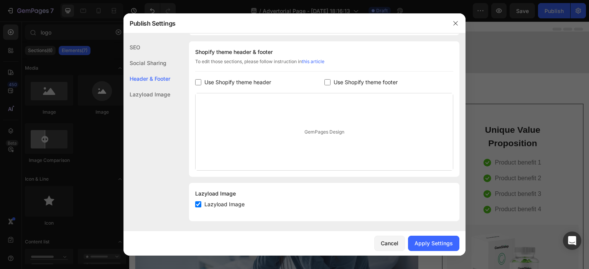
click at [309, 136] on div "GemPages Design" at bounding box center [323, 132] width 257 height 77
click at [311, 133] on div "GemPages Design" at bounding box center [323, 132] width 257 height 77
click at [133, 46] on div "SEO" at bounding box center [146, 47] width 47 height 16
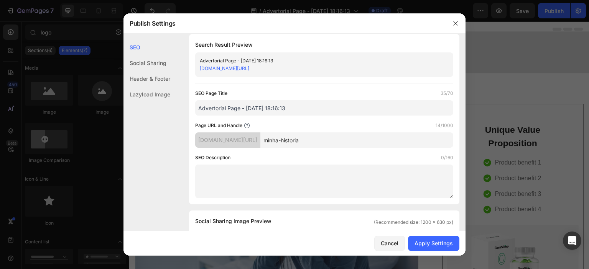
scroll to position [0, 0]
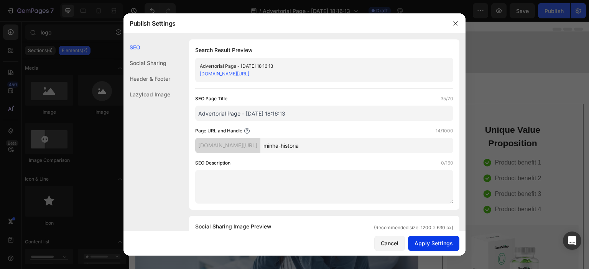
click at [446, 243] on div "Apply Settings" at bounding box center [433, 244] width 38 height 8
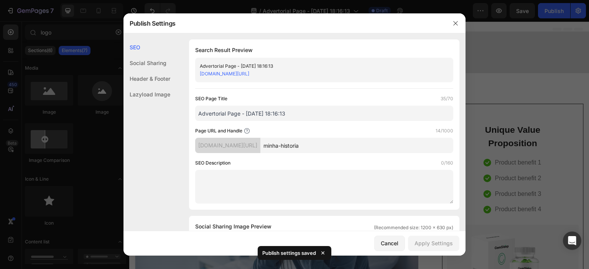
click at [492, 90] on div at bounding box center [294, 134] width 589 height 269
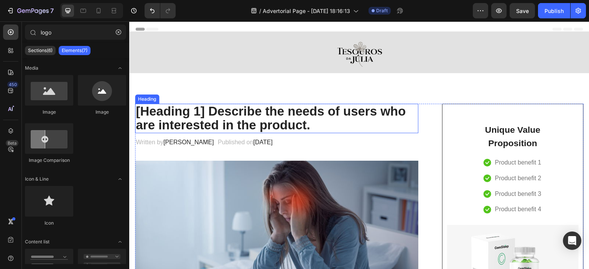
click at [259, 119] on p "[Heading 1] Describe the needs of users who are interested in the product." at bounding box center [277, 119] width 282 height 28
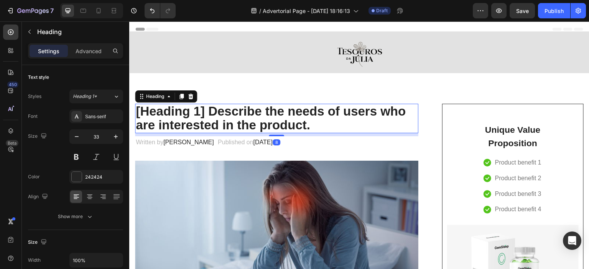
click at [305, 121] on p "[Heading 1] Describe the needs of users who are interested in the product." at bounding box center [277, 119] width 282 height 28
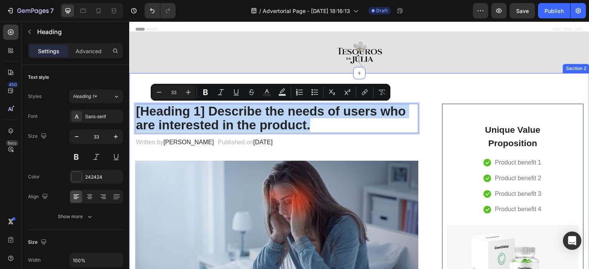
drag, startPoint x: 294, startPoint y: 124, endPoint x: 130, endPoint y: 107, distance: 164.2
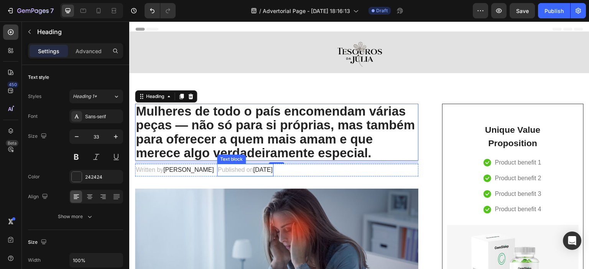
click at [230, 170] on p "Published on [DATE]" at bounding box center [245, 170] width 55 height 11
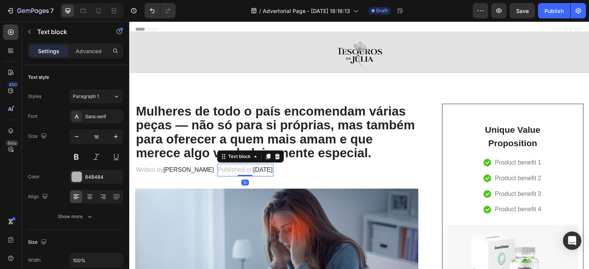
click at [308, 166] on div "Written by [PERSON_NAME] Text block Published on [DATE] Text block 0 Row" at bounding box center [276, 170] width 283 height 13
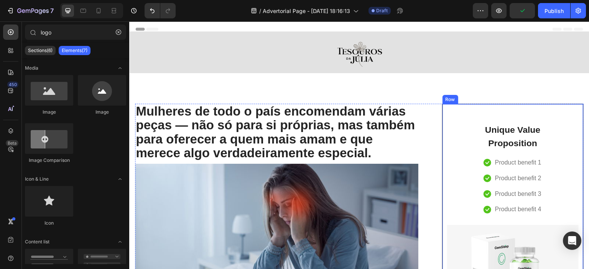
click at [458, 120] on div "Unique Value Proposition Heading Icon Product benefit 1 Text block Icon Product…" at bounding box center [512, 233] width 131 height 241
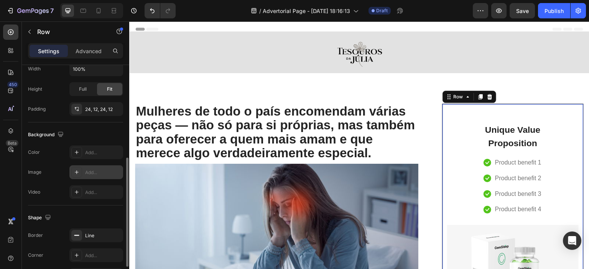
scroll to position [241, 0]
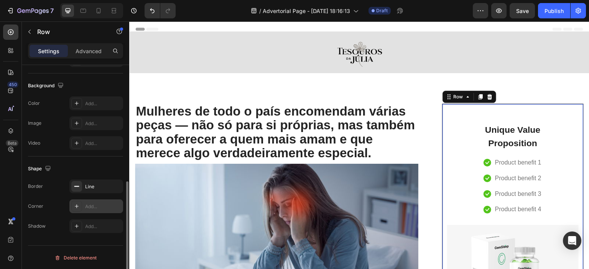
click at [84, 208] on div "Add..." at bounding box center [96, 207] width 54 height 14
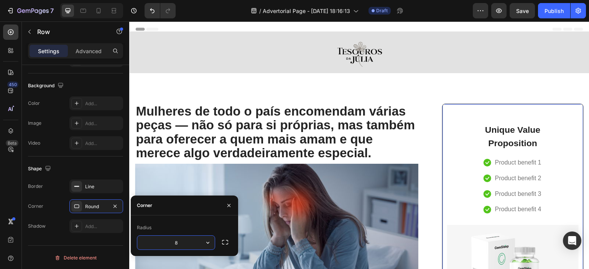
click at [193, 240] on input "8" at bounding box center [175, 243] width 77 height 14
click at [206, 242] on icon "button" at bounding box center [208, 243] width 8 height 8
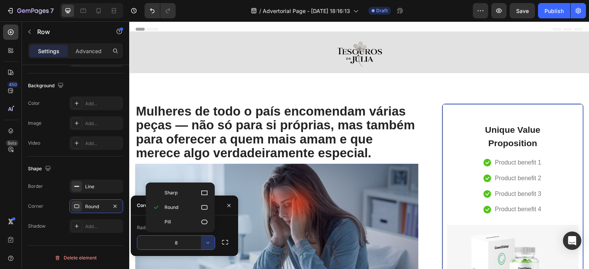
drag, startPoint x: 181, startPoint y: 250, endPoint x: 183, endPoint y: 245, distance: 5.3
click at [181, 250] on div "8" at bounding box center [176, 243] width 78 height 15
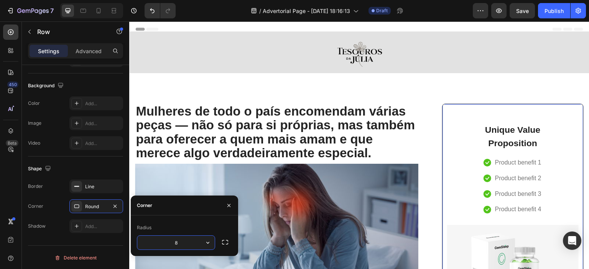
click at [181, 240] on input "8" at bounding box center [175, 243] width 77 height 14
type input "1"
type input "22"
click at [353, 132] on p "Mulheres de todo o país encomendam várias peças — não só para si próprias, mas …" at bounding box center [277, 133] width 282 height 56
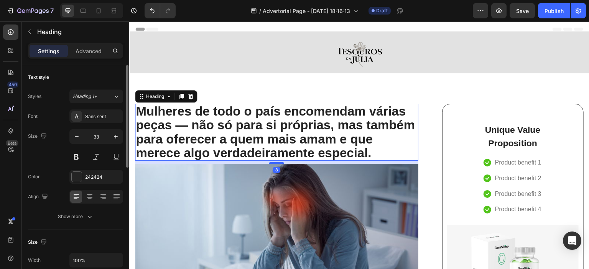
scroll to position [115, 0]
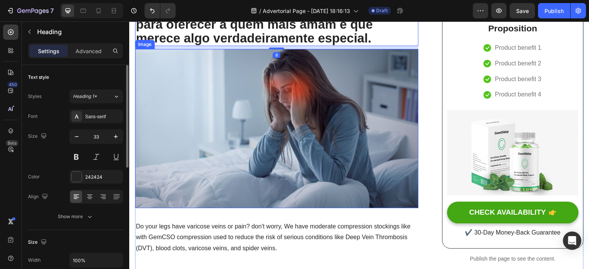
click at [383, 143] on img at bounding box center [276, 128] width 283 height 159
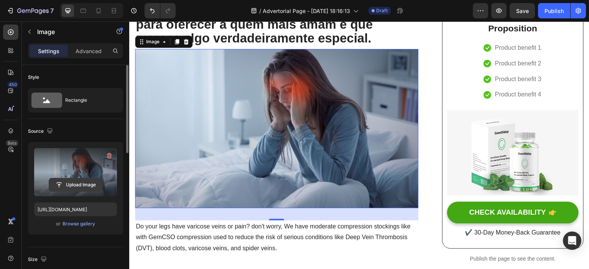
click at [77, 185] on input "file" at bounding box center [75, 185] width 53 height 13
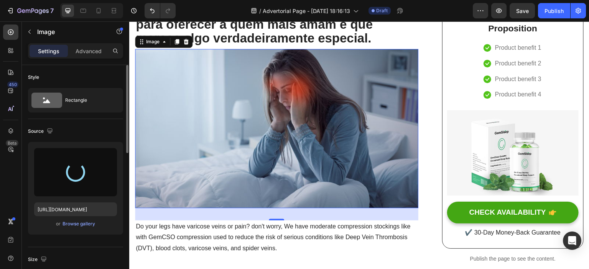
type input "[URL][DOMAIN_NAME]"
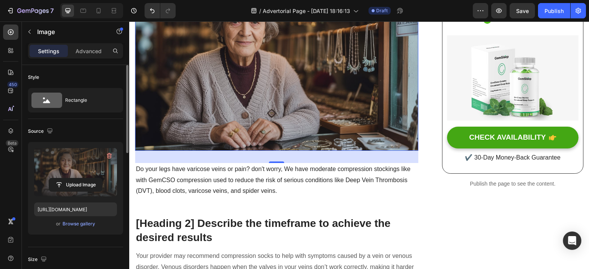
scroll to position [192, 0]
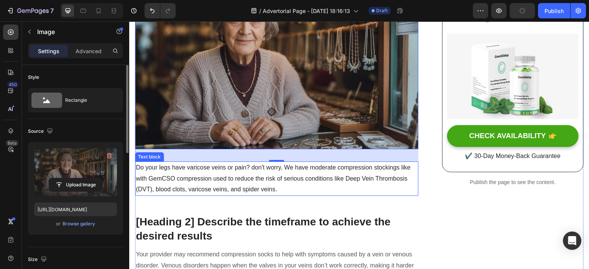
click at [169, 172] on p "Do your legs have varicose veins or pain? don't worry, We have moderate compres…" at bounding box center [277, 179] width 282 height 33
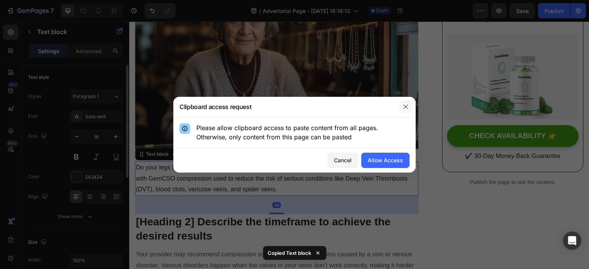
click at [411, 104] on button "button" at bounding box center [405, 107] width 12 height 12
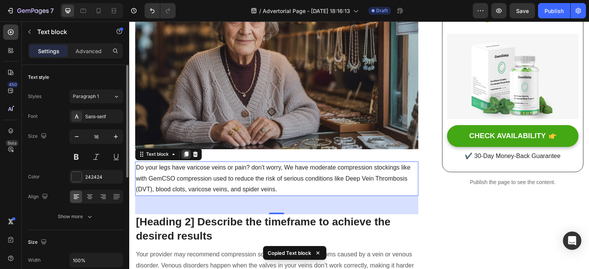
click at [185, 152] on icon at bounding box center [186, 154] width 4 height 5
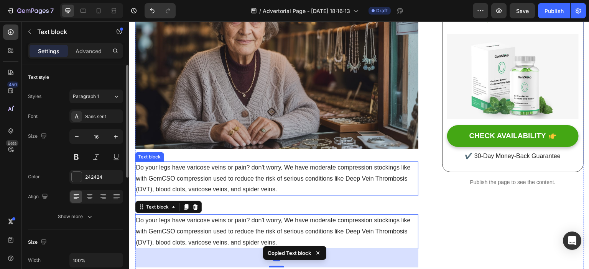
click at [200, 177] on p "Do your legs have varicose veins or pain? don't worry, We have moderate compres…" at bounding box center [277, 179] width 282 height 33
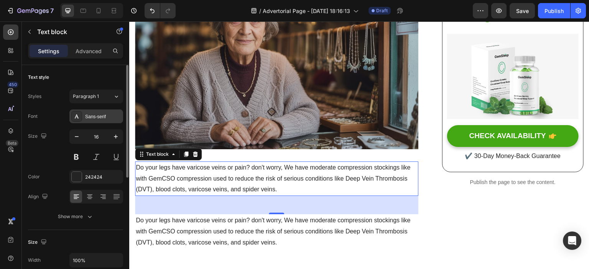
click at [90, 118] on div "Sans-serif" at bounding box center [103, 116] width 36 height 7
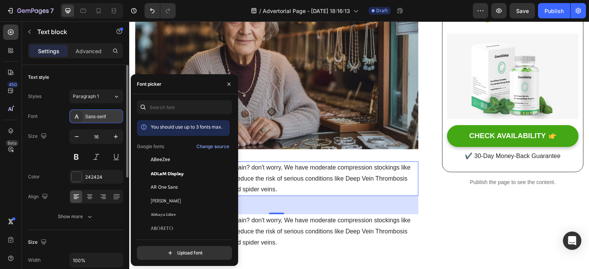
click at [90, 118] on div "Sans-serif" at bounding box center [103, 116] width 36 height 7
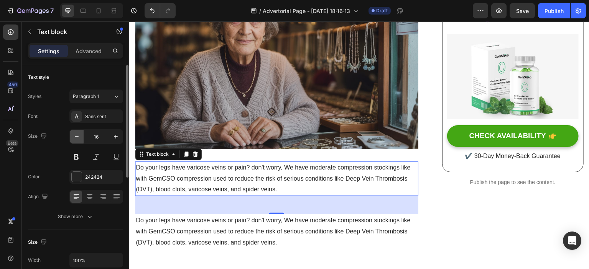
click at [80, 138] on icon "button" at bounding box center [77, 137] width 8 height 8
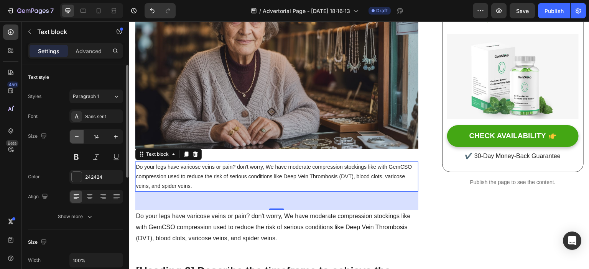
click at [80, 138] on icon "button" at bounding box center [77, 137] width 8 height 8
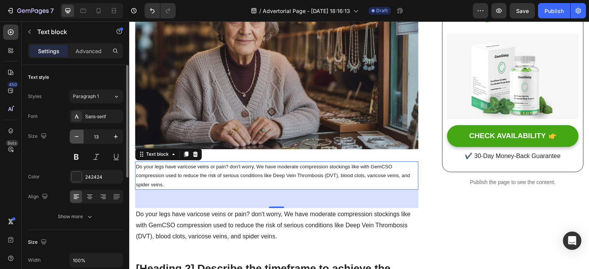
click at [80, 138] on icon "button" at bounding box center [77, 137] width 8 height 8
type input "12"
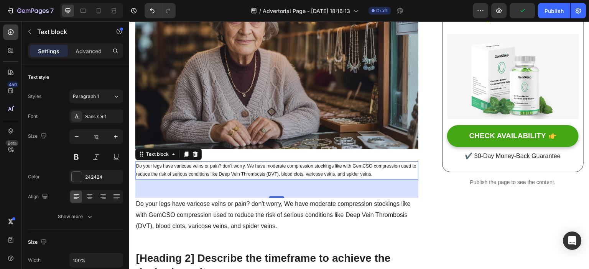
click at [235, 172] on p "Do your legs have varicose veins or pain? don't worry, We have moderate compres…" at bounding box center [277, 171] width 282 height 16
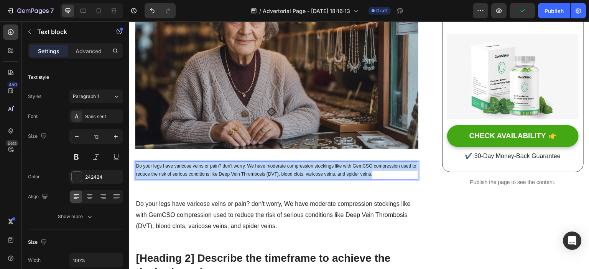
drag, startPoint x: 384, startPoint y: 173, endPoint x: 106, endPoint y: 161, distance: 278.1
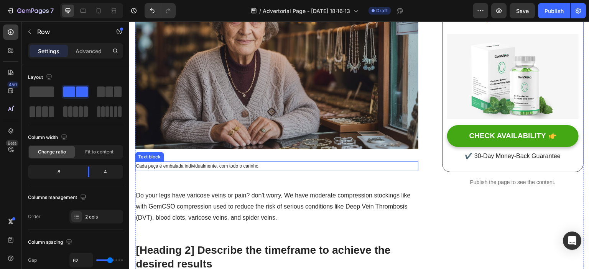
click at [190, 164] on p "Cada peça é embalada individualmente, com todo o carinho." at bounding box center [277, 167] width 282 height 8
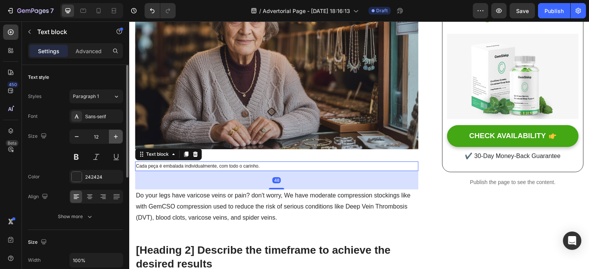
click at [113, 134] on icon "button" at bounding box center [116, 137] width 8 height 8
type input "13"
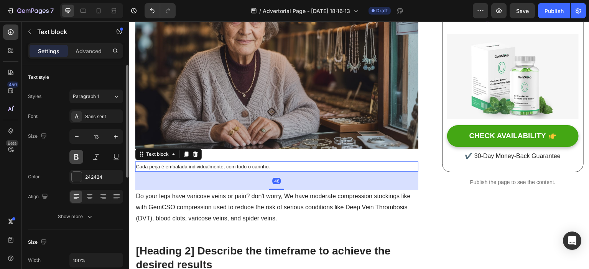
click at [79, 159] on button at bounding box center [76, 157] width 14 height 14
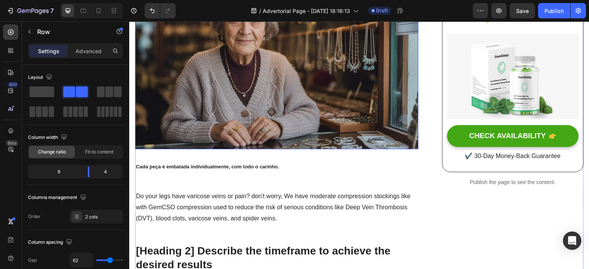
click at [250, 113] on img at bounding box center [276, 60] width 283 height 177
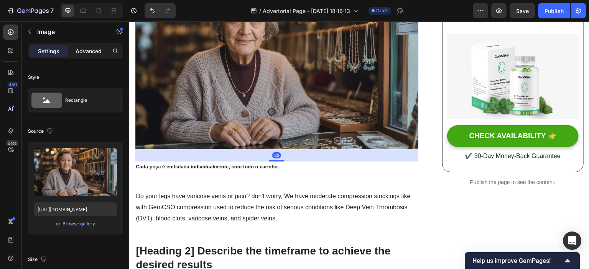
click at [80, 49] on p "Advanced" at bounding box center [89, 51] width 26 height 8
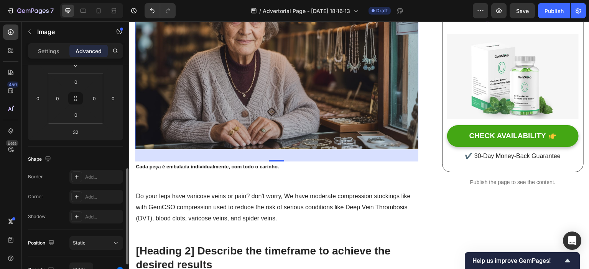
scroll to position [153, 0]
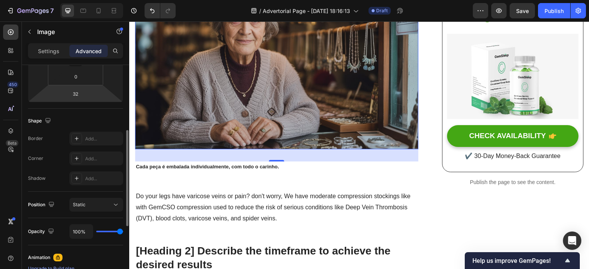
click at [86, 0] on html "7 Version history / Advertorial Page - [DATE] 18:16:13 Draft Preview Save Publi…" at bounding box center [294, 0] width 589 height 0
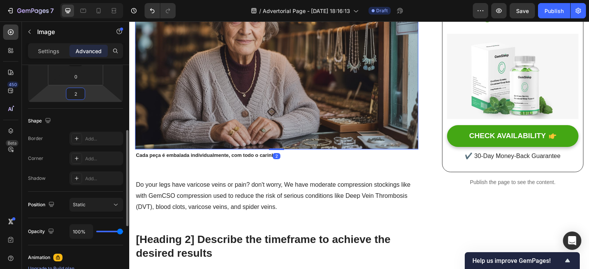
click at [80, 93] on input "2" at bounding box center [75, 93] width 15 height 11
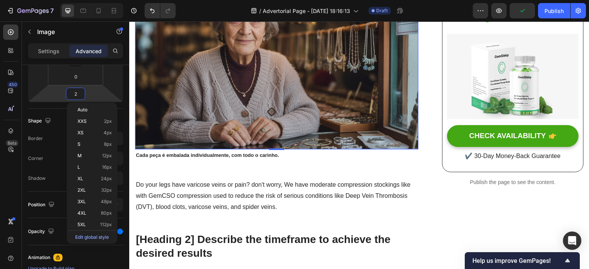
type input "5"
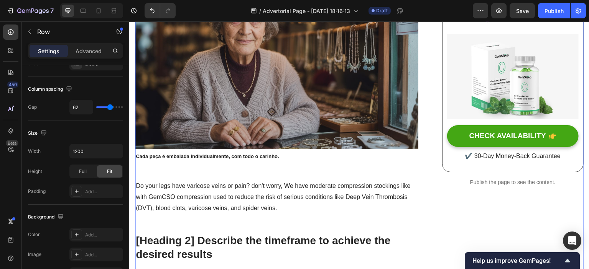
scroll to position [0, 0]
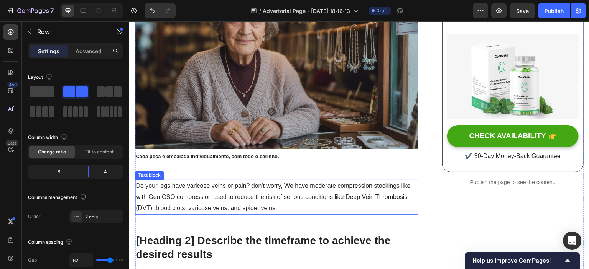
drag, startPoint x: 210, startPoint y: 199, endPoint x: 235, endPoint y: 202, distance: 25.0
click at [210, 199] on p "Do your legs have varicose veins or pain? don't worry, We have moderate compres…" at bounding box center [277, 197] width 282 height 33
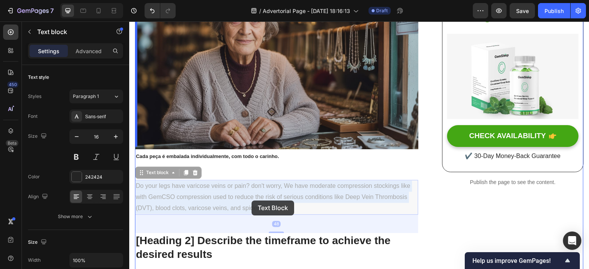
drag, startPoint x: 285, startPoint y: 207, endPoint x: 271, endPoint y: 201, distance: 14.9
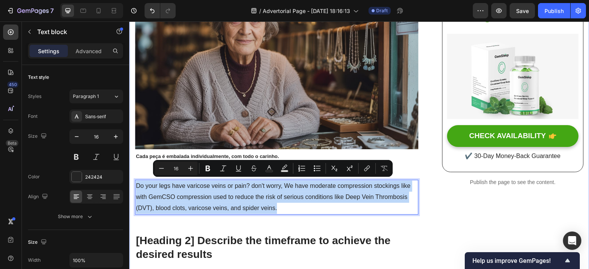
drag, startPoint x: 279, startPoint y: 204, endPoint x: 126, endPoint y: 181, distance: 154.2
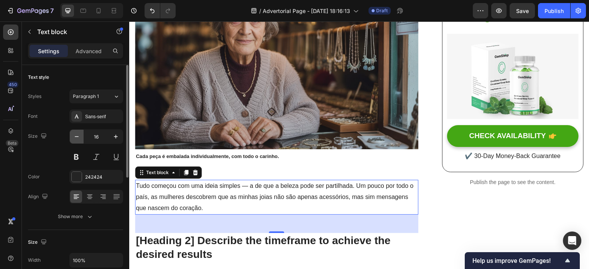
click at [78, 140] on icon "button" at bounding box center [77, 137] width 8 height 8
type input "15"
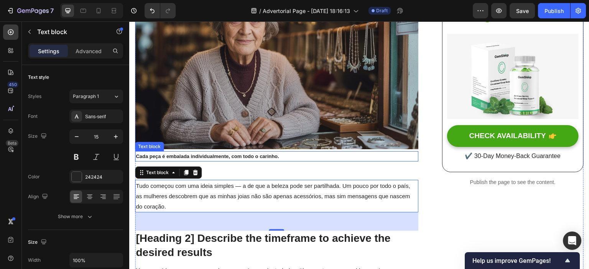
click at [297, 154] on p "Cada peça é embalada individualmente, com todo o carinho." at bounding box center [277, 156] width 282 height 9
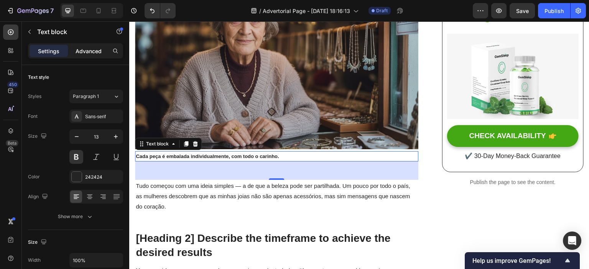
click at [87, 54] on p "Advanced" at bounding box center [89, 51] width 26 height 8
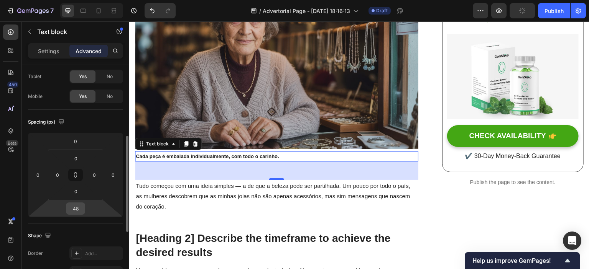
scroll to position [77, 0]
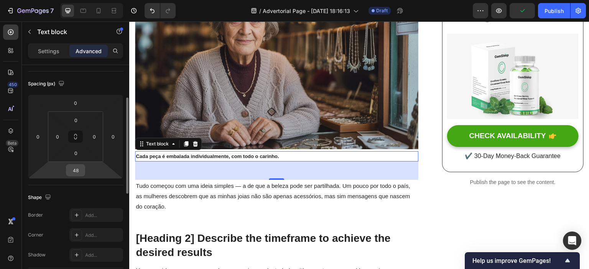
drag, startPoint x: 72, startPoint y: 168, endPoint x: 82, endPoint y: 171, distance: 10.1
click at [72, 169] on input "48" at bounding box center [75, 170] width 15 height 11
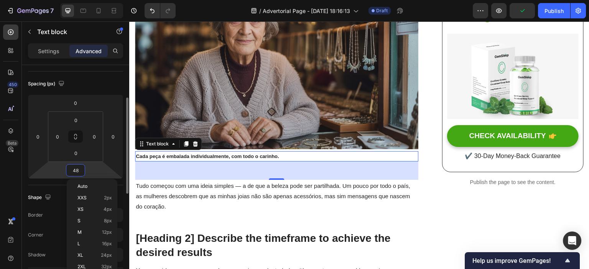
click at [77, 170] on input "48" at bounding box center [75, 170] width 15 height 11
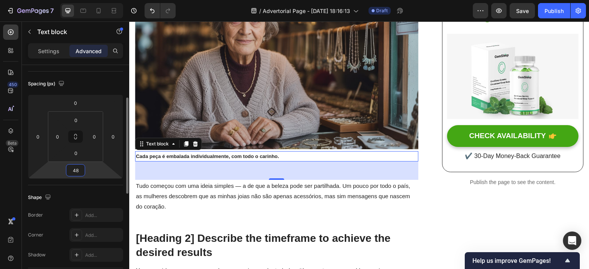
click at [74, 171] on input "48" at bounding box center [75, 170] width 15 height 11
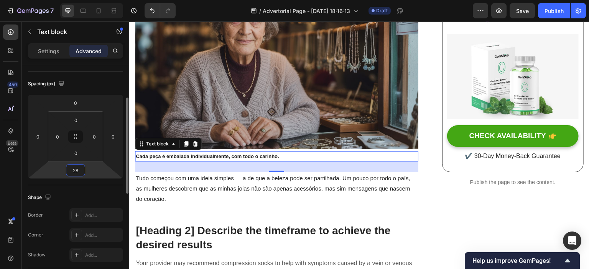
click at [76, 170] on input "28" at bounding box center [75, 170] width 15 height 11
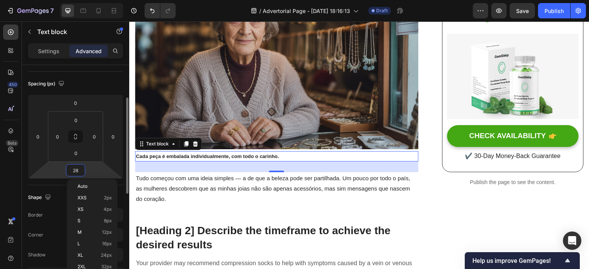
type input "20"
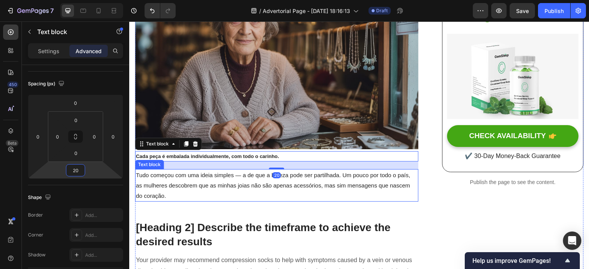
click at [330, 185] on p "Tudo começou com uma ideia simples — a de que a beleza pode ser partilhada. Um …" at bounding box center [277, 185] width 282 height 31
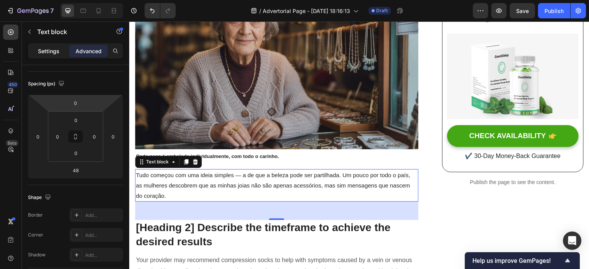
click at [43, 52] on p "Settings" at bounding box center [48, 51] width 21 height 8
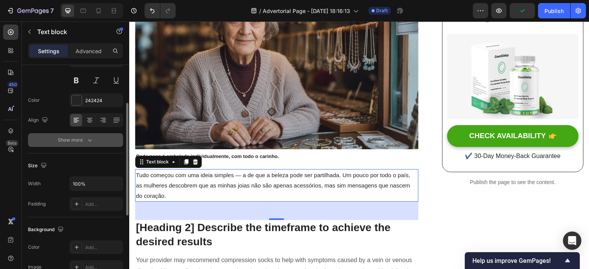
click at [90, 135] on button "Show more" at bounding box center [75, 140] width 95 height 14
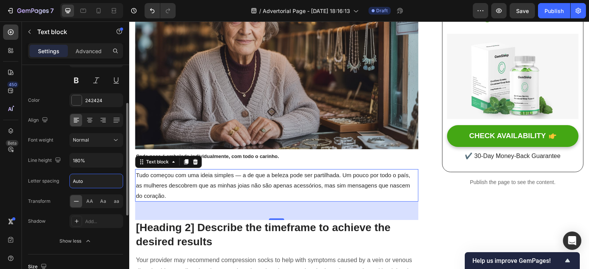
click at [91, 177] on input "Auto" at bounding box center [96, 181] width 53 height 14
click at [90, 179] on input "Auto" at bounding box center [96, 181] width 53 height 14
click at [91, 181] on input "Auto" at bounding box center [96, 181] width 53 height 14
drag, startPoint x: 95, startPoint y: 184, endPoint x: 58, endPoint y: 183, distance: 36.8
click at [58, 183] on div "Letter spacing Auto" at bounding box center [75, 181] width 95 height 15
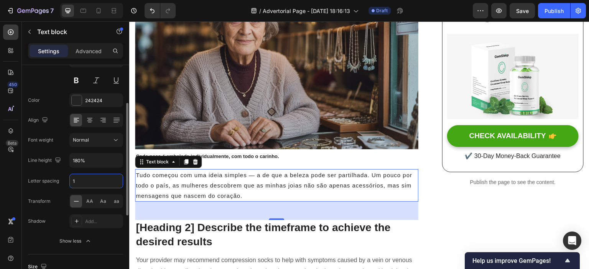
drag, startPoint x: 89, startPoint y: 180, endPoint x: 75, endPoint y: 180, distance: 13.8
click at [75, 180] on input "1" at bounding box center [96, 181] width 53 height 14
click at [60, 187] on div "Letter spacing 1" at bounding box center [75, 181] width 95 height 15
type input "Auto"
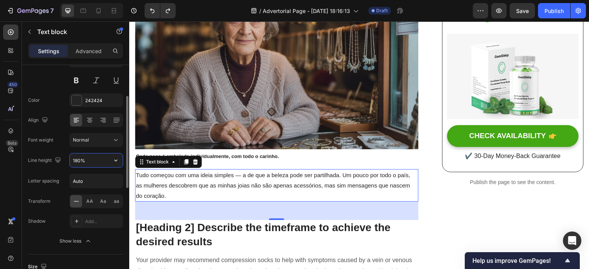
click at [91, 165] on input "180%" at bounding box center [96, 161] width 53 height 14
click at [98, 162] on input "180%" at bounding box center [96, 161] width 53 height 14
click at [114, 161] on icon "button" at bounding box center [116, 161] width 8 height 8
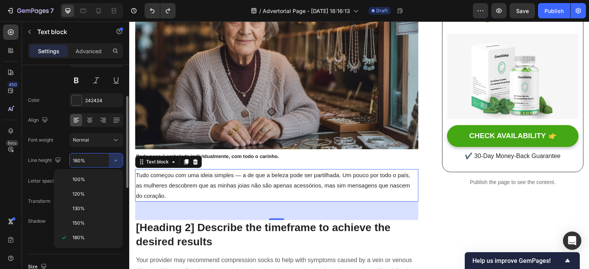
click at [83, 161] on input "180%" at bounding box center [96, 161] width 53 height 14
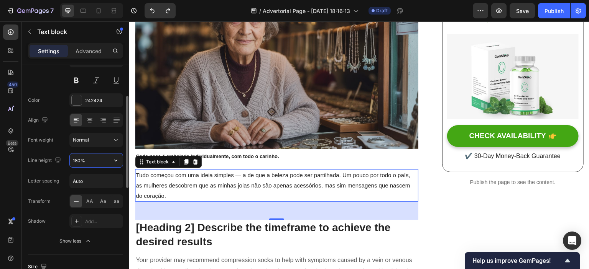
click at [76, 160] on input "180%" at bounding box center [96, 161] width 53 height 14
click at [75, 160] on input "180%" at bounding box center [96, 161] width 53 height 14
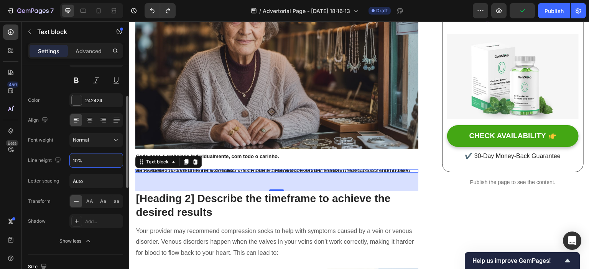
type input "140%"
